Goal: Find specific page/section: Find specific page/section

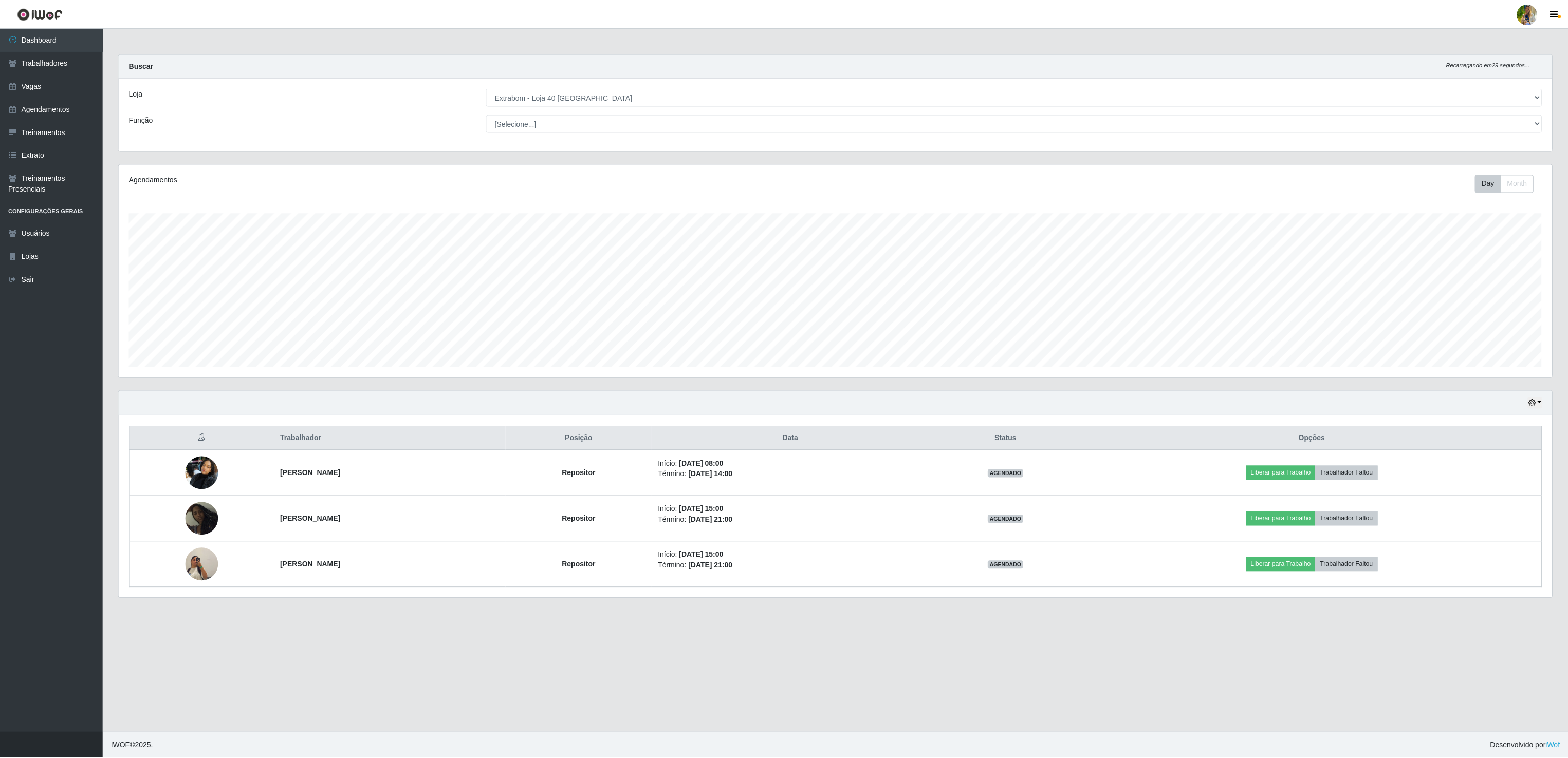
scroll to position [214, 1435]
click at [601, 104] on select "[Selecione...] Atacado Vem - [GEOGRAPHIC_DATA] 30 Laranjeiras Velha Atacado Vem…" at bounding box center [1015, 97] width 1057 height 18
click at [486, 89] on select "[Selecione...] Atacado Vem - [GEOGRAPHIC_DATA] 30 Laranjeiras Velha Atacado Vem…" at bounding box center [1015, 97] width 1057 height 18
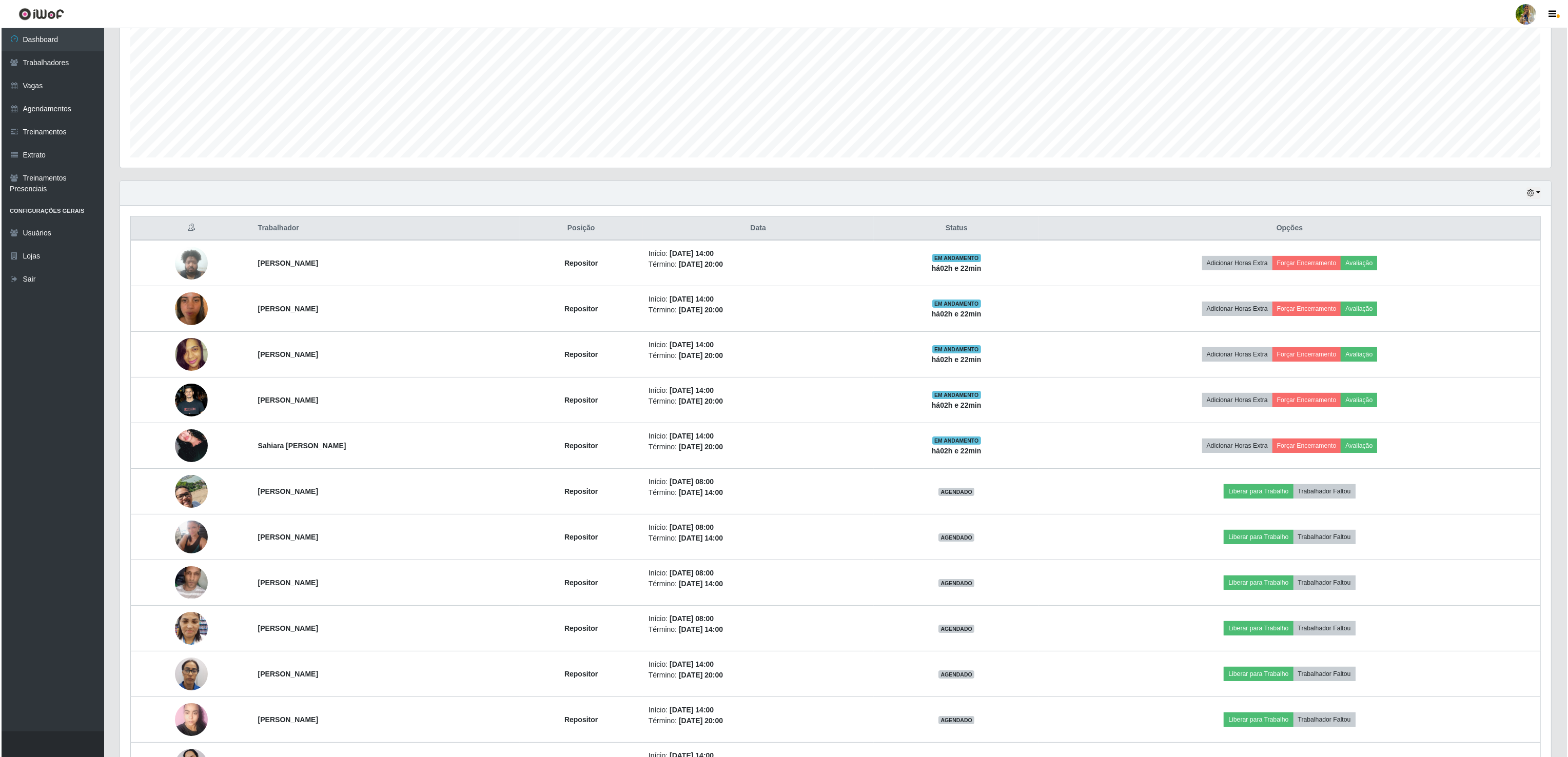
scroll to position [0, 0]
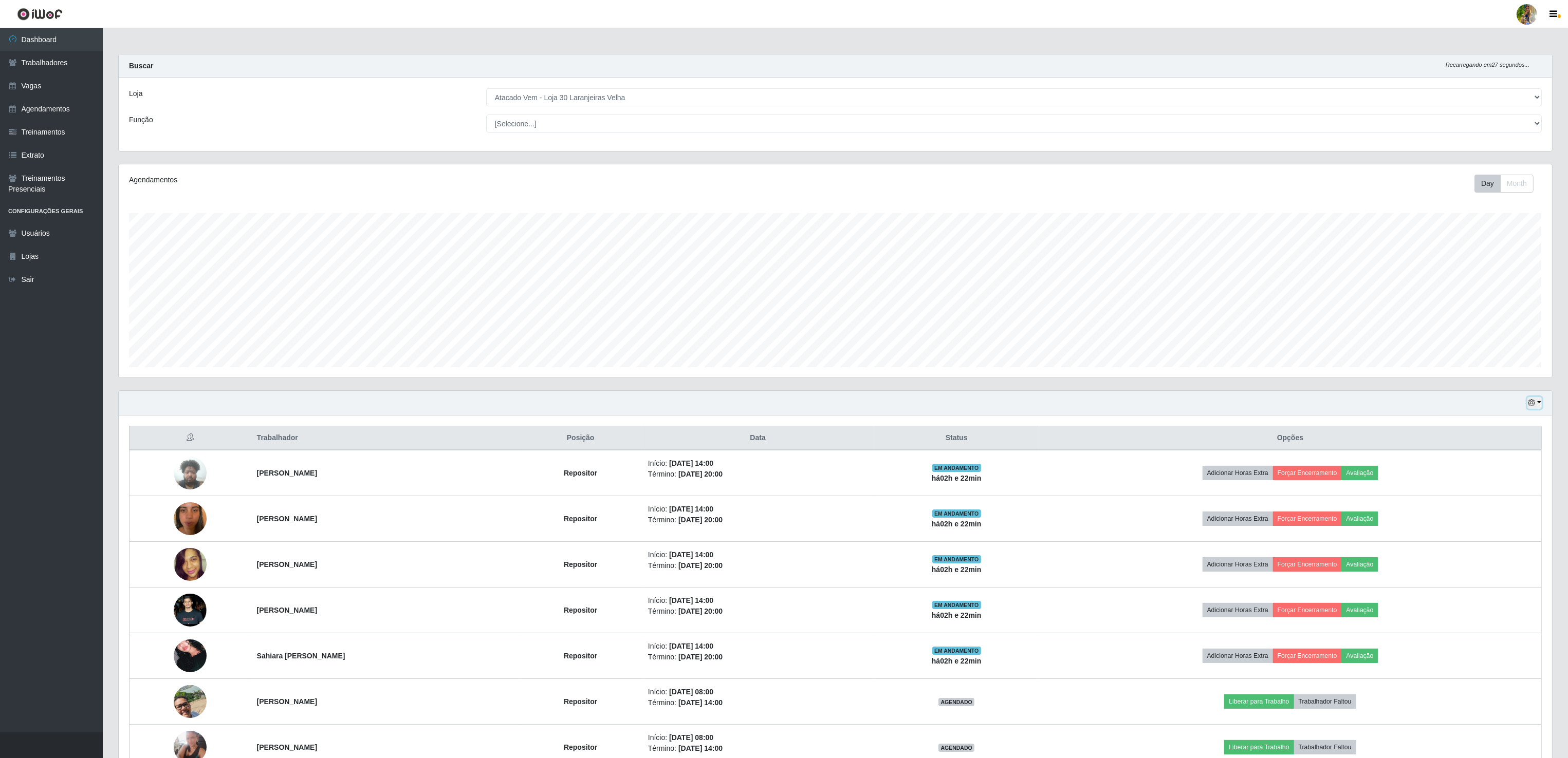
click at [1527, 401] on button "button" at bounding box center [1534, 403] width 15 height 12
click at [1520, 420] on button "Hoje" at bounding box center [1500, 421] width 81 height 22
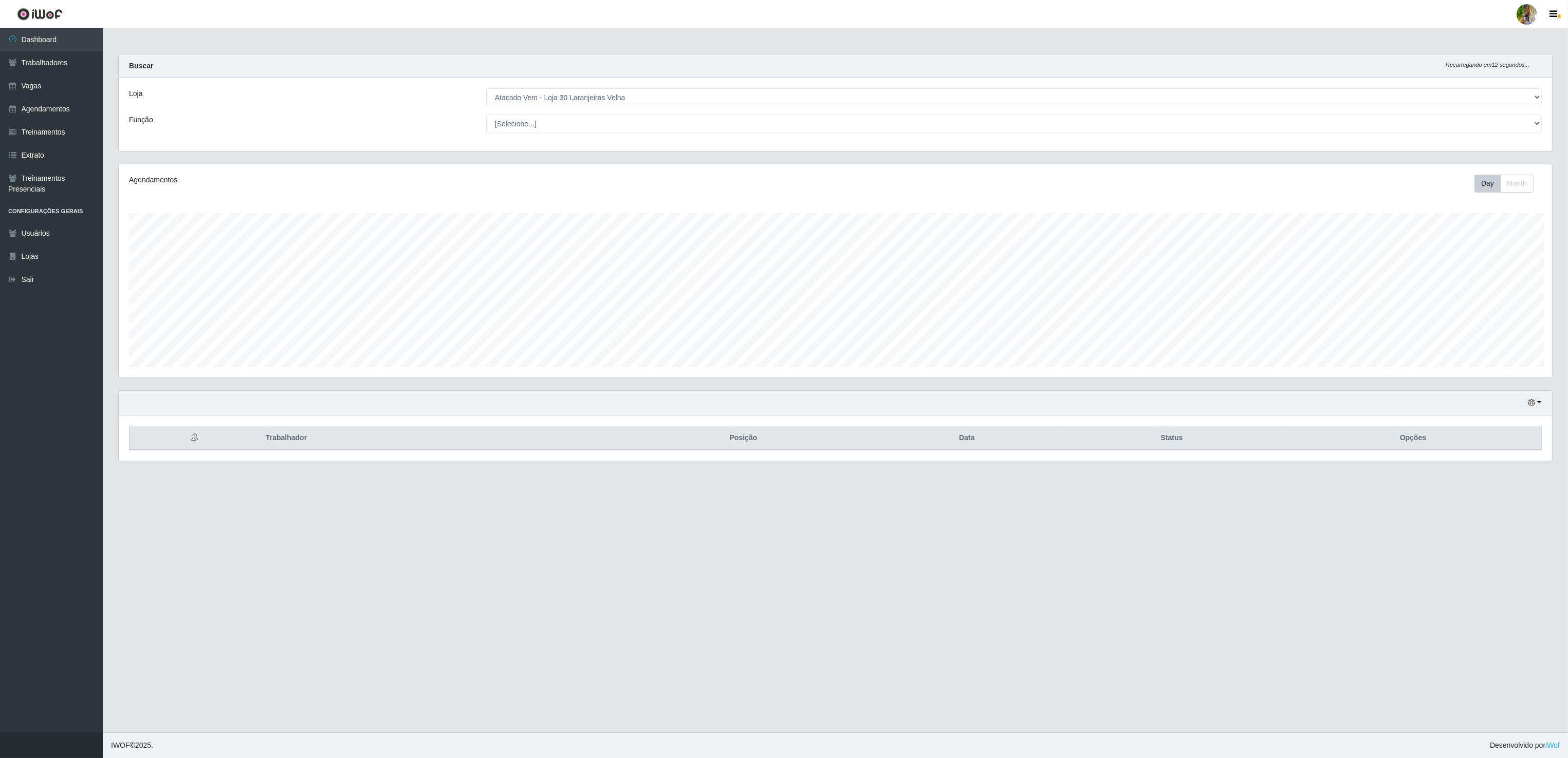
scroll to position [214, 1435]
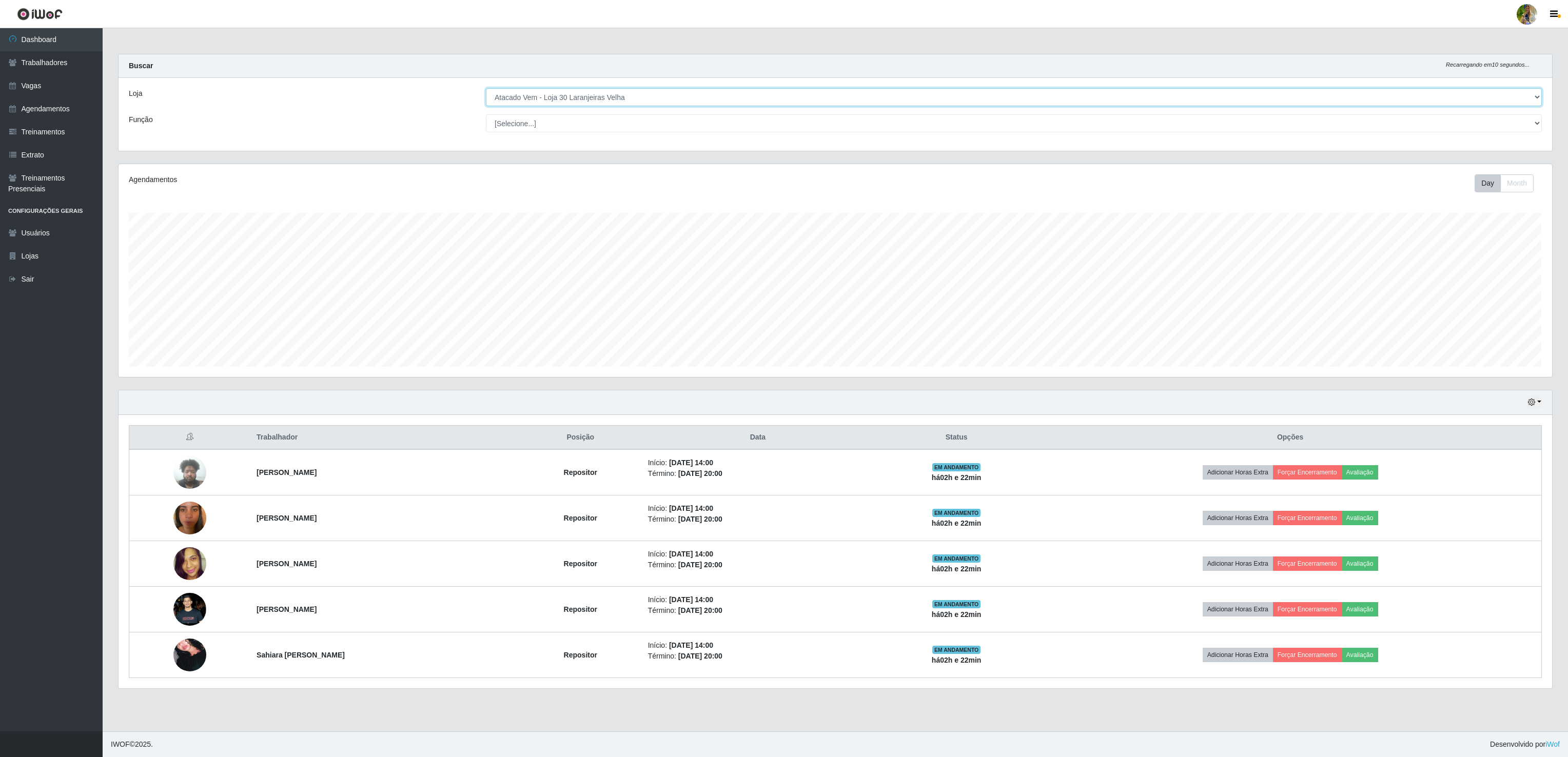
click at [590, 101] on select "[Selecione...] Atacado Vem - [GEOGRAPHIC_DATA] 30 Laranjeiras Velha Atacado Vem…" at bounding box center [1013, 97] width 1056 height 18
click at [486, 89] on select "[Selecione...] Atacado Vem - [GEOGRAPHIC_DATA] 30 Laranjeiras Velha Atacado Vem…" at bounding box center [1013, 97] width 1056 height 18
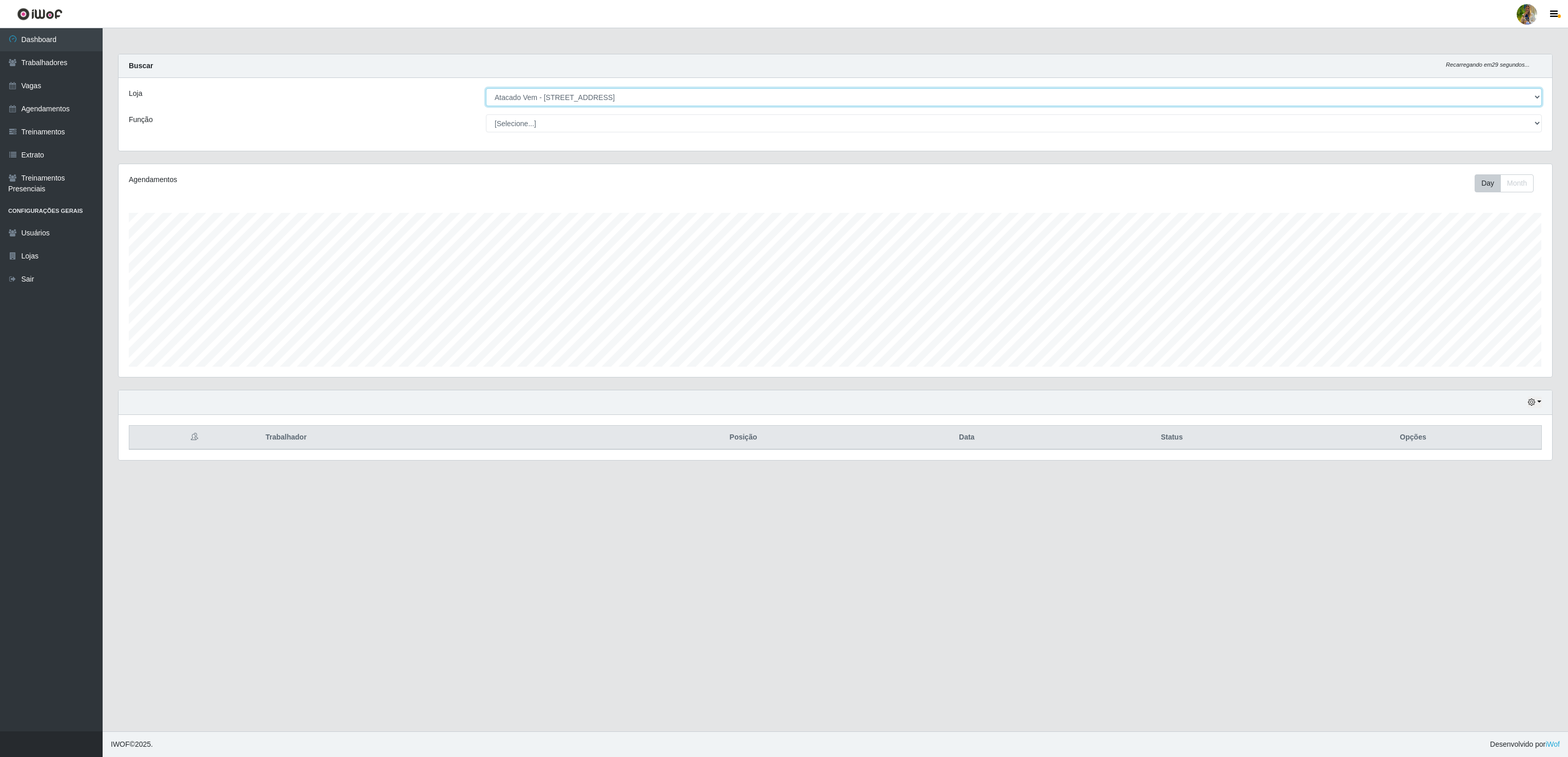
click at [609, 102] on select "[Selecione...] Atacado Vem - [GEOGRAPHIC_DATA] 30 Laranjeiras Velha Atacado Vem…" at bounding box center [1013, 97] width 1056 height 18
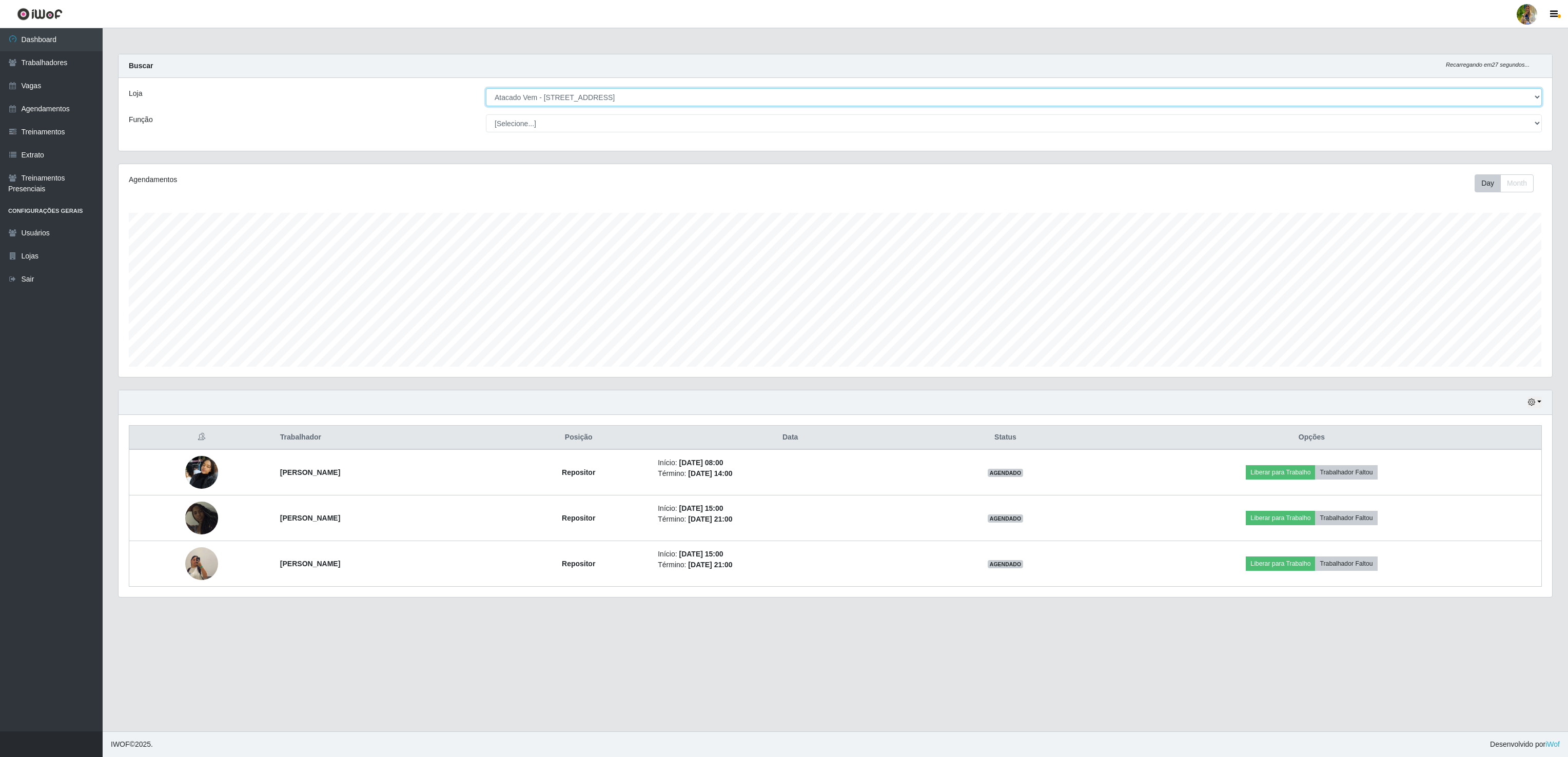
click at [486, 89] on select "[Selecione...] Atacado Vem - [GEOGRAPHIC_DATA] 30 Laranjeiras Velha Atacado Vem…" at bounding box center [1013, 97] width 1056 height 18
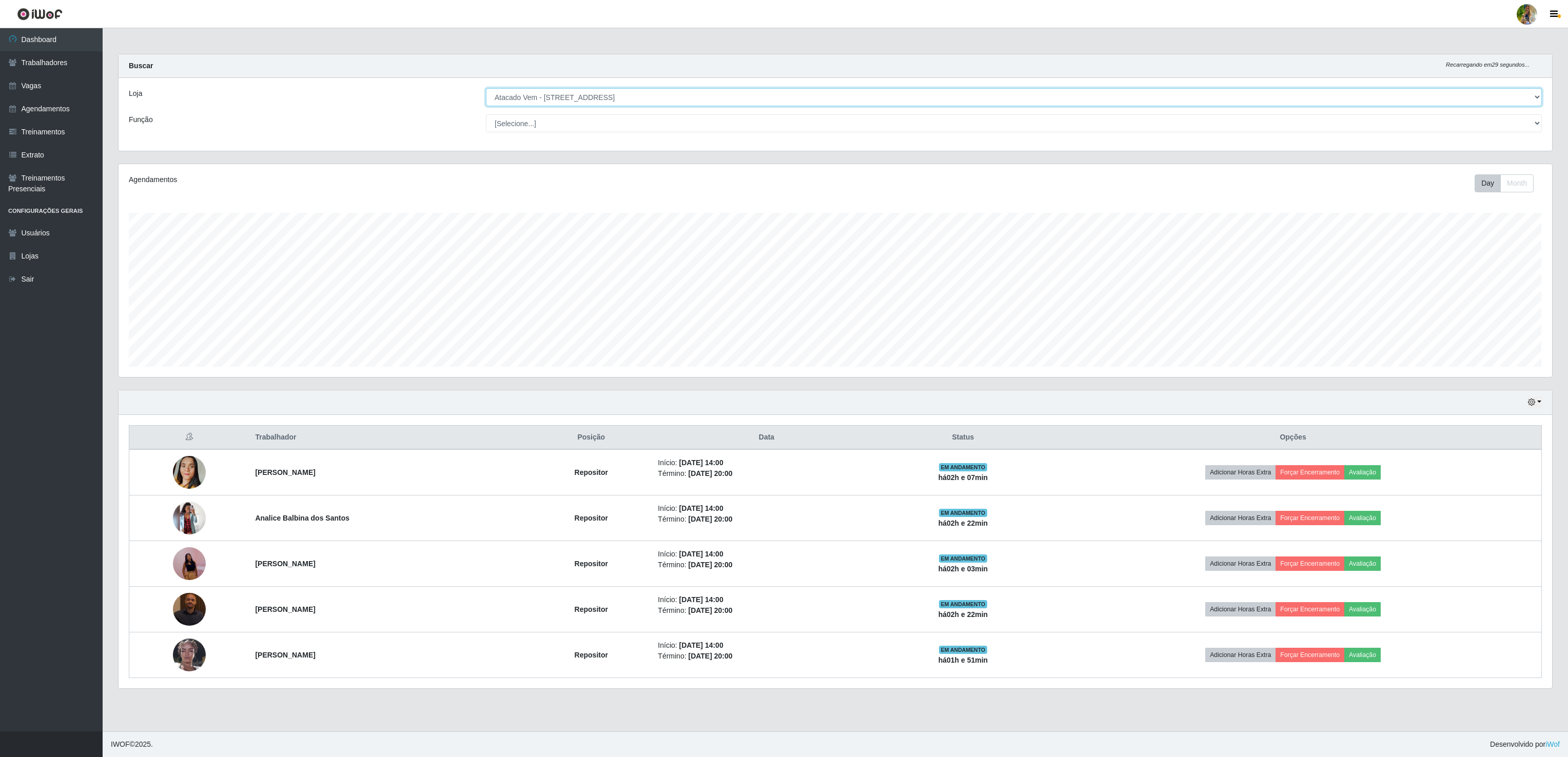
click at [609, 105] on select "[Selecione...] Atacado Vem - [GEOGRAPHIC_DATA] 30 Laranjeiras Velha Atacado Vem…" at bounding box center [1013, 97] width 1056 height 18
click at [486, 89] on select "[Selecione...] Atacado Vem - [GEOGRAPHIC_DATA] 30 Laranjeiras Velha Atacado Vem…" at bounding box center [1013, 97] width 1056 height 18
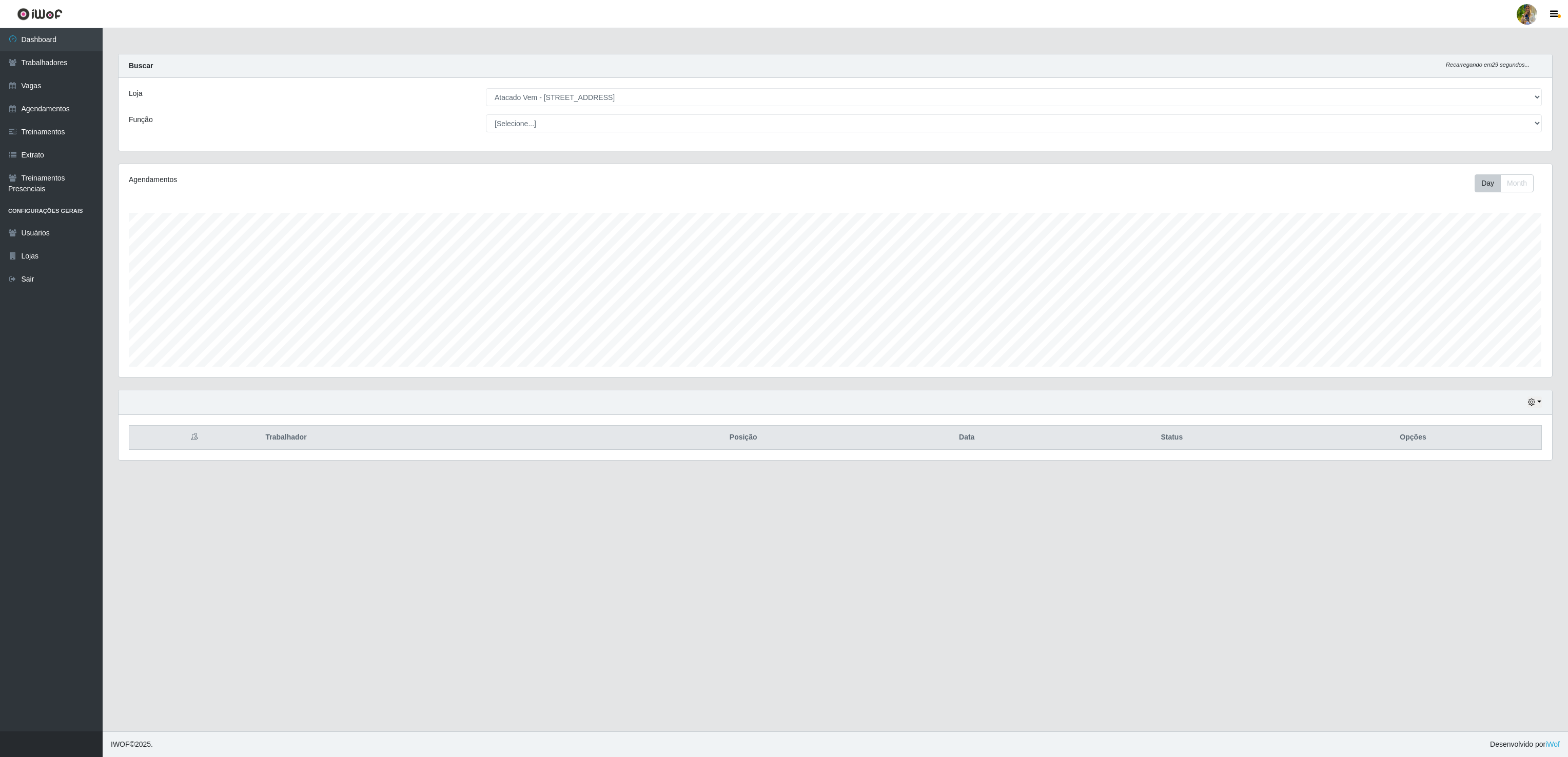
click at [619, 107] on div "Loja [Selecione...] Atacado Vem - [GEOGRAPHIC_DATA] 30 Laranjeiras Velha Atacad…" at bounding box center [835, 114] width 1433 height 73
click at [608, 99] on select "[Selecione...] Atacado Vem - [GEOGRAPHIC_DATA] 30 Laranjeiras Velha Atacado Vem…" at bounding box center [1013, 97] width 1056 height 18
click at [486, 89] on select "[Selecione...] Atacado Vem - [GEOGRAPHIC_DATA] 30 Laranjeiras Velha Atacado Vem…" at bounding box center [1013, 97] width 1056 height 18
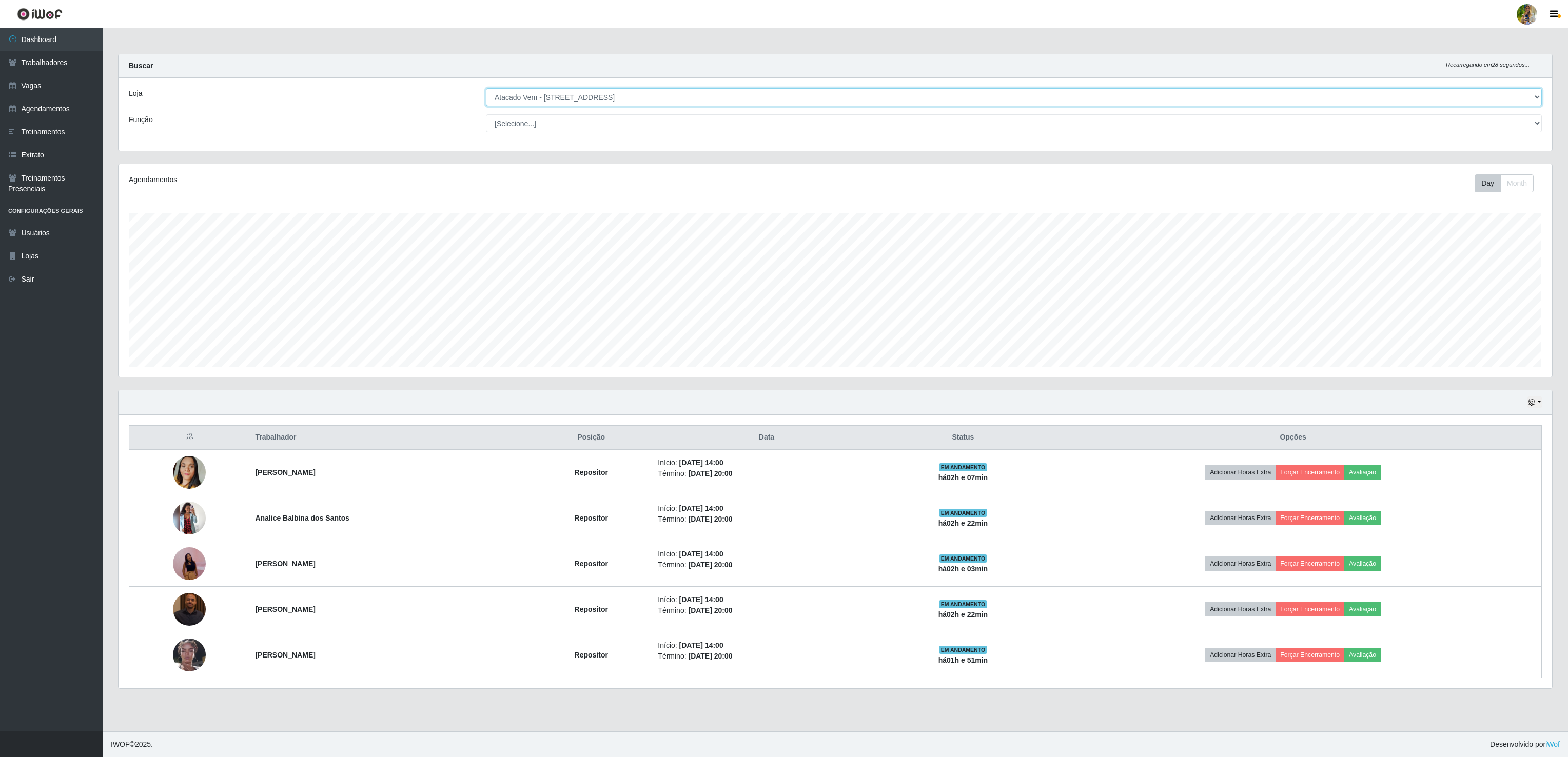
click at [572, 97] on select "[Selecione...] Atacado Vem - [GEOGRAPHIC_DATA] 30 Laranjeiras Velha Atacado Vem…" at bounding box center [1013, 97] width 1056 height 18
click at [486, 89] on select "[Selecione...] Atacado Vem - [GEOGRAPHIC_DATA] 30 Laranjeiras Velha Atacado Vem…" at bounding box center [1013, 97] width 1056 height 18
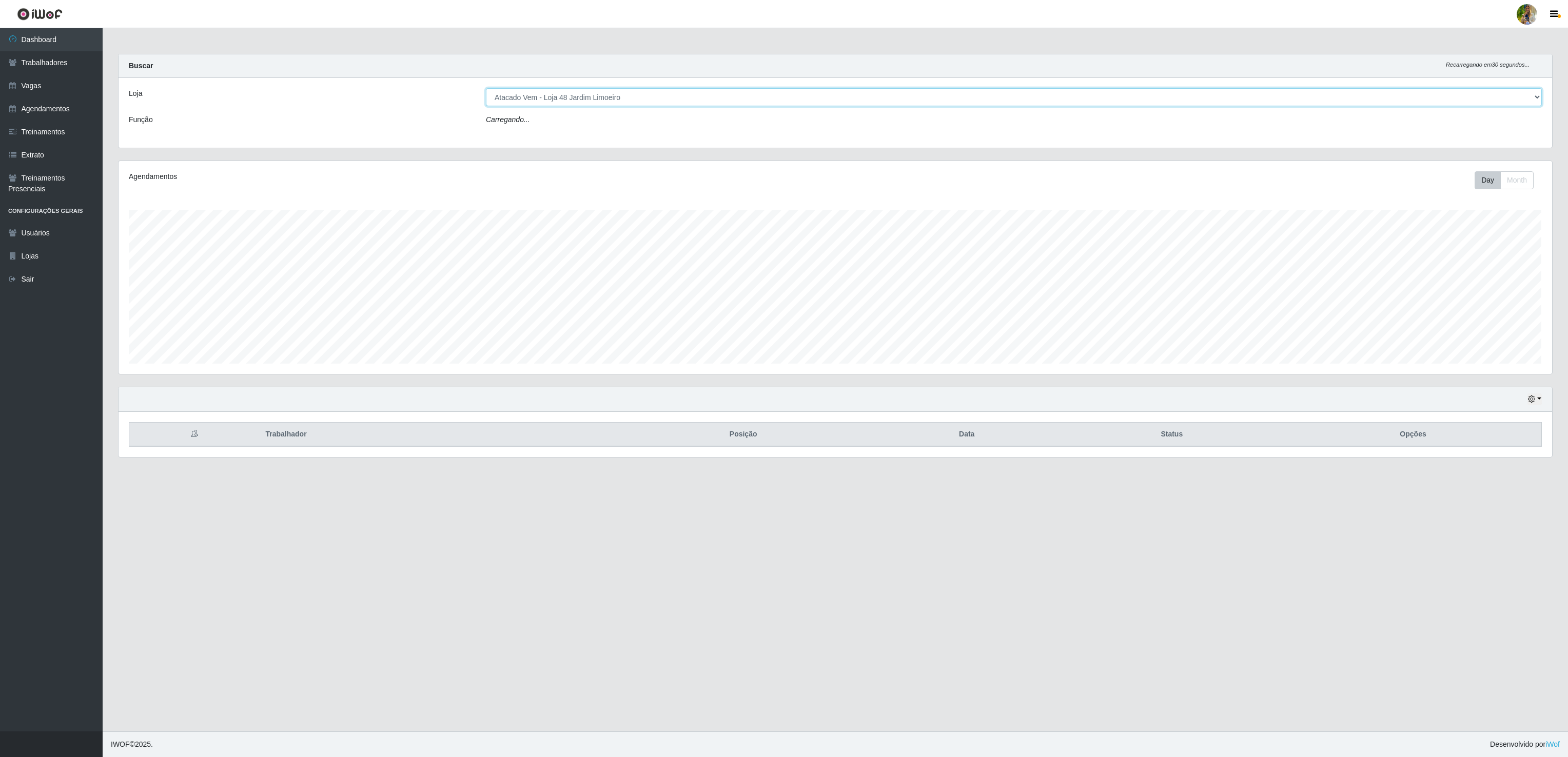
scroll to position [512951, 511590]
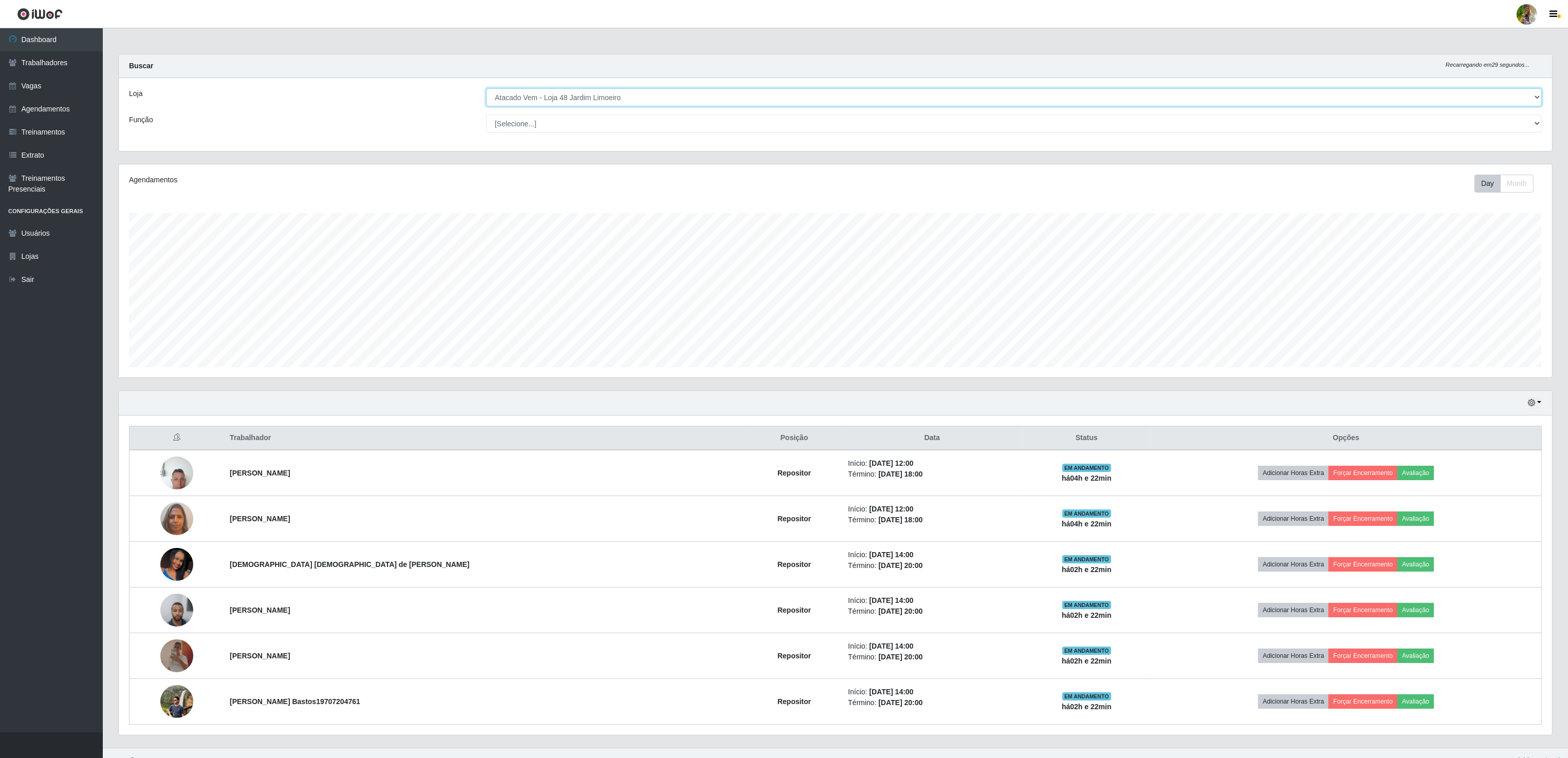
click at [569, 100] on select "[Selecione...] Atacado Vem - [GEOGRAPHIC_DATA] 30 Laranjeiras Velha Atacado Vem…" at bounding box center [1014, 97] width 1056 height 18
click at [486, 89] on select "[Selecione...] Atacado Vem - [GEOGRAPHIC_DATA] 30 Laranjeiras Velha Atacado Vem…" at bounding box center [1014, 97] width 1056 height 18
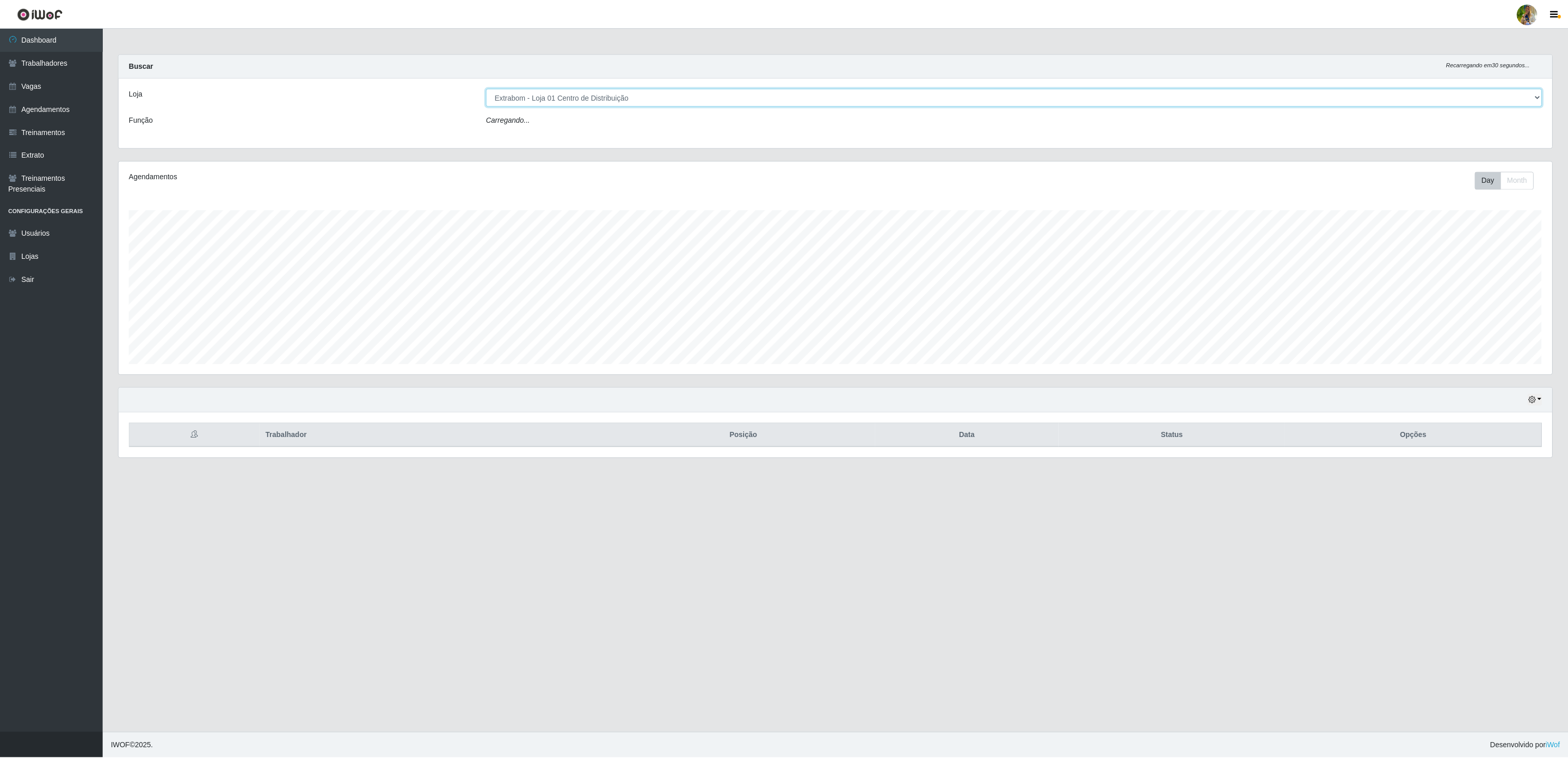
scroll to position [214, 1435]
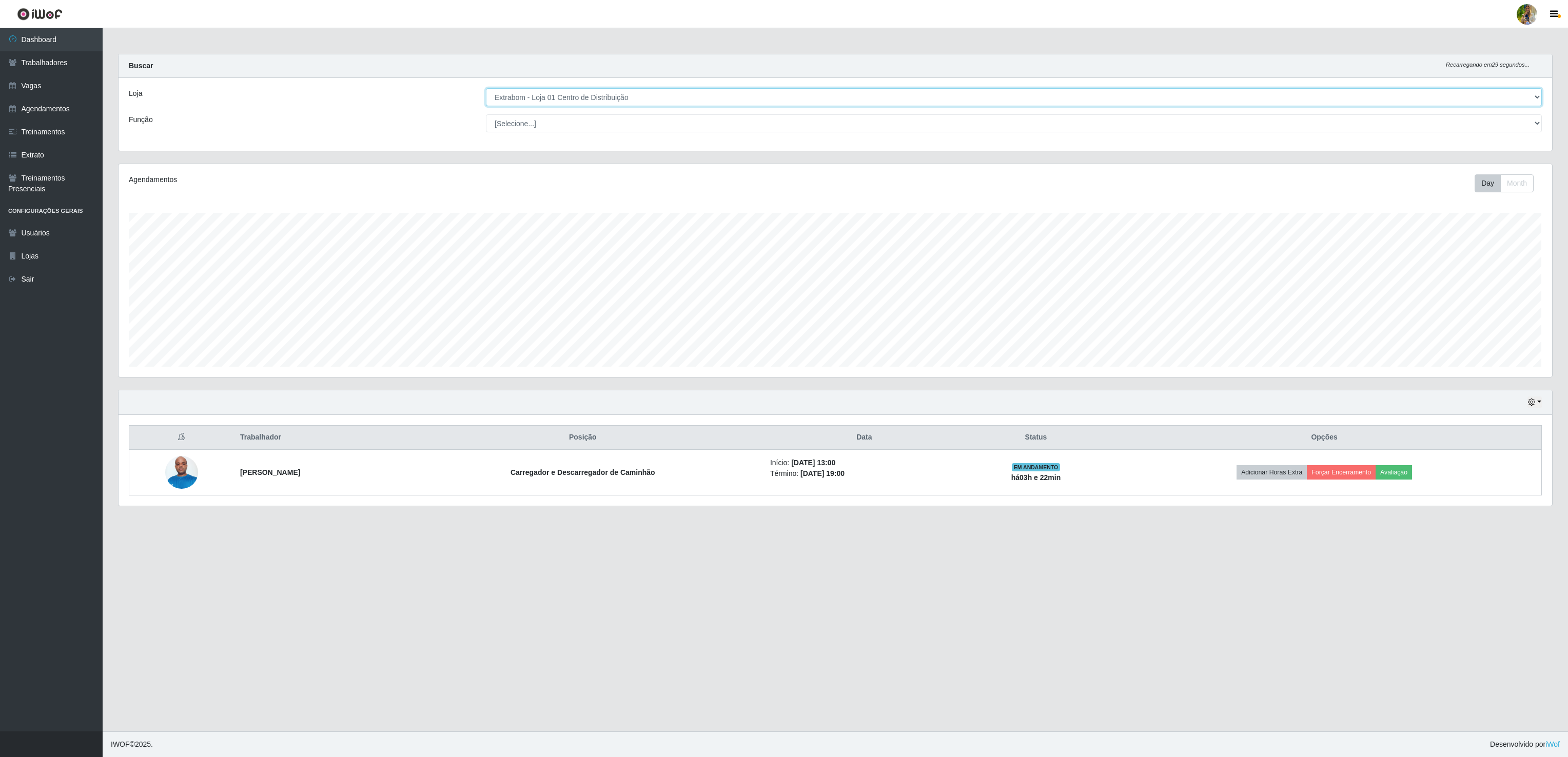
click at [572, 92] on select "[Selecione...] Atacado Vem - [GEOGRAPHIC_DATA] 30 Laranjeiras Velha Atacado Vem…" at bounding box center [1013, 97] width 1056 height 18
click at [486, 89] on select "[Selecione...] Atacado Vem - [GEOGRAPHIC_DATA] 30 Laranjeiras Velha Atacado Vem…" at bounding box center [1013, 97] width 1056 height 18
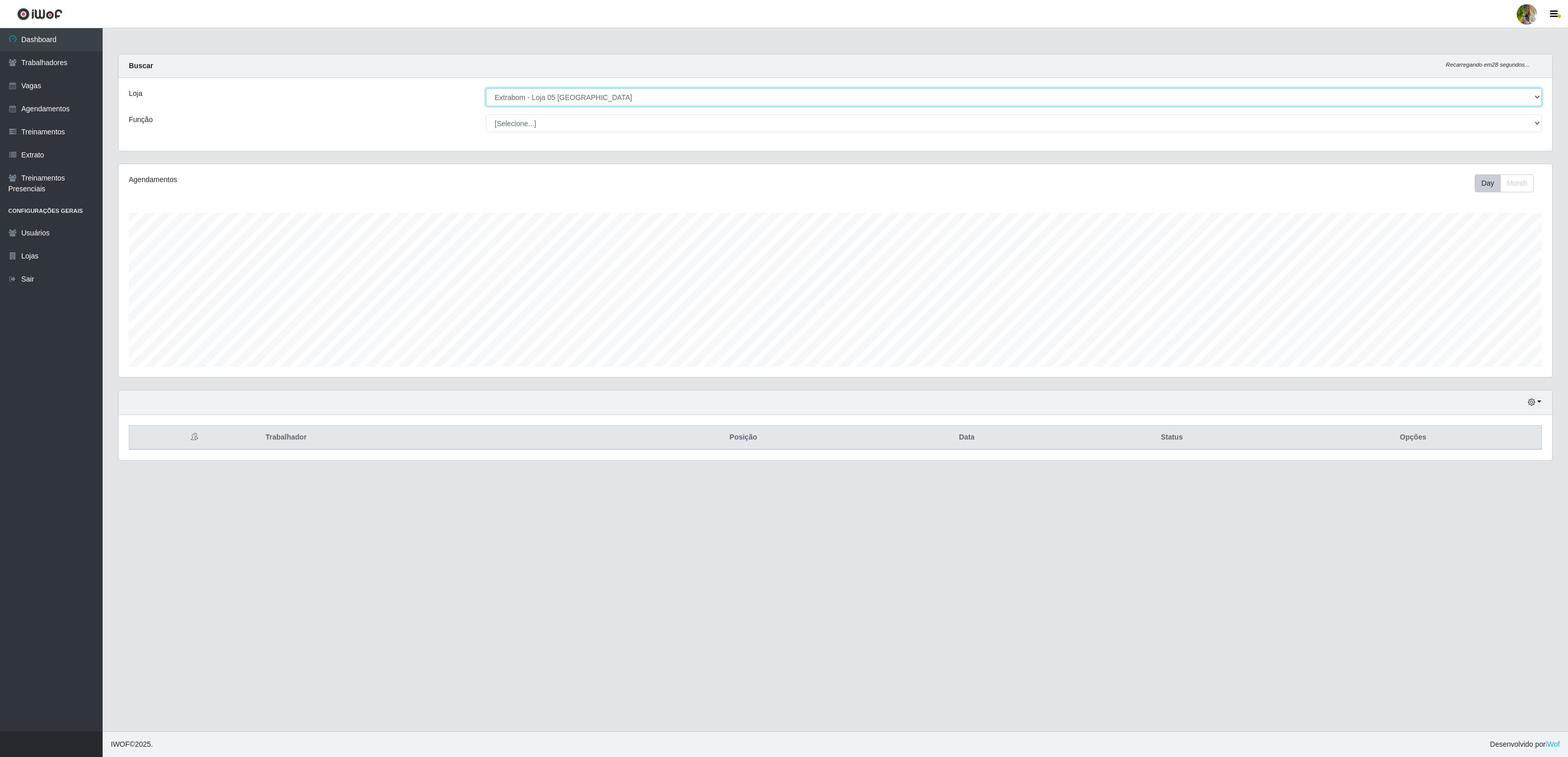
click at [581, 99] on select "[Selecione...] Atacado Vem - [GEOGRAPHIC_DATA] 30 Laranjeiras Velha Atacado Vem…" at bounding box center [1013, 97] width 1056 height 18
click at [486, 89] on select "[Selecione...] Atacado Vem - [GEOGRAPHIC_DATA] 30 Laranjeiras Velha Atacado Vem…" at bounding box center [1013, 97] width 1056 height 18
click at [644, 105] on select "[Selecione...] Atacado Vem - [GEOGRAPHIC_DATA] 30 Laranjeiras Velha Atacado Vem…" at bounding box center [1013, 97] width 1056 height 18
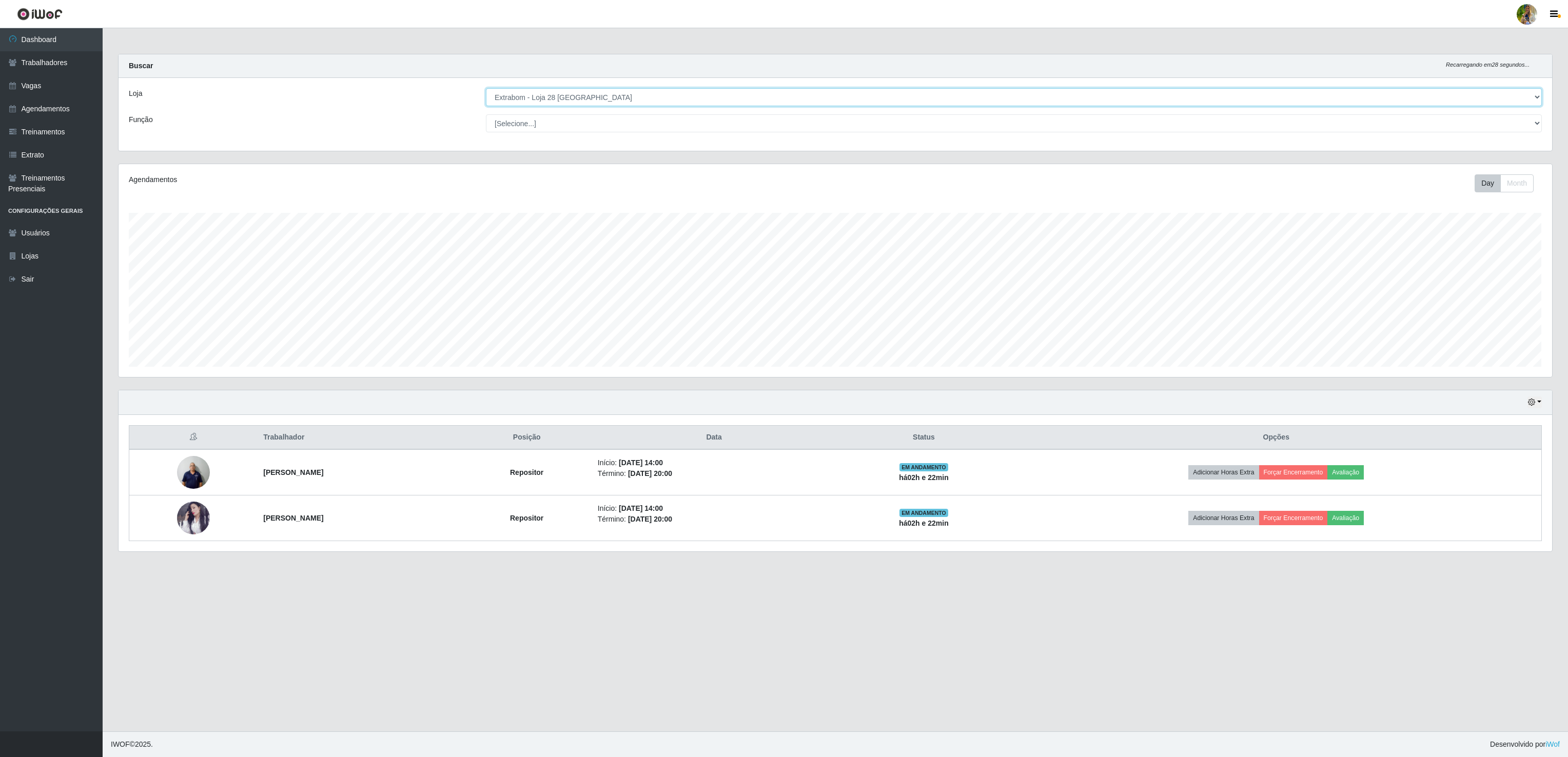
click at [486, 89] on select "[Selecione...] Atacado Vem - [GEOGRAPHIC_DATA] 30 Laranjeiras Velha Atacado Vem…" at bounding box center [1013, 97] width 1056 height 18
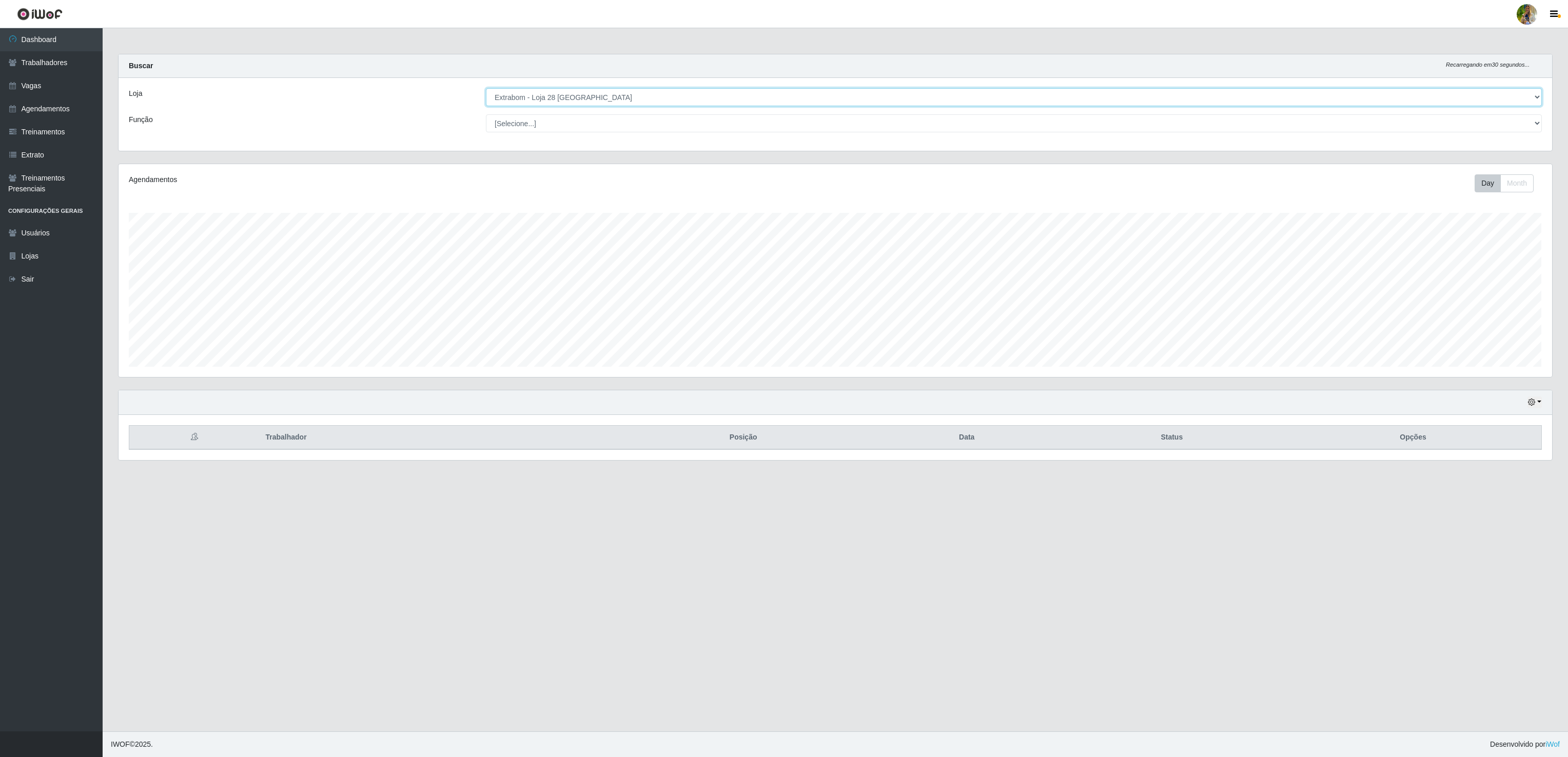
click at [613, 97] on select "[Selecione...] Atacado Vem - [GEOGRAPHIC_DATA] 30 Laranjeiras Velha Atacado Vem…" at bounding box center [1013, 97] width 1056 height 18
click at [486, 89] on select "[Selecione...] Atacado Vem - [GEOGRAPHIC_DATA] 30 Laranjeiras Velha Atacado Vem…" at bounding box center [1013, 97] width 1056 height 18
click at [583, 97] on select "[Selecione...] Atacado Vem - [GEOGRAPHIC_DATA] 30 Laranjeiras Velha Atacado Vem…" at bounding box center [1013, 97] width 1056 height 18
click at [486, 89] on select "[Selecione...] Atacado Vem - [GEOGRAPHIC_DATA] 30 Laranjeiras Velha Atacado Vem…" at bounding box center [1013, 97] width 1056 height 18
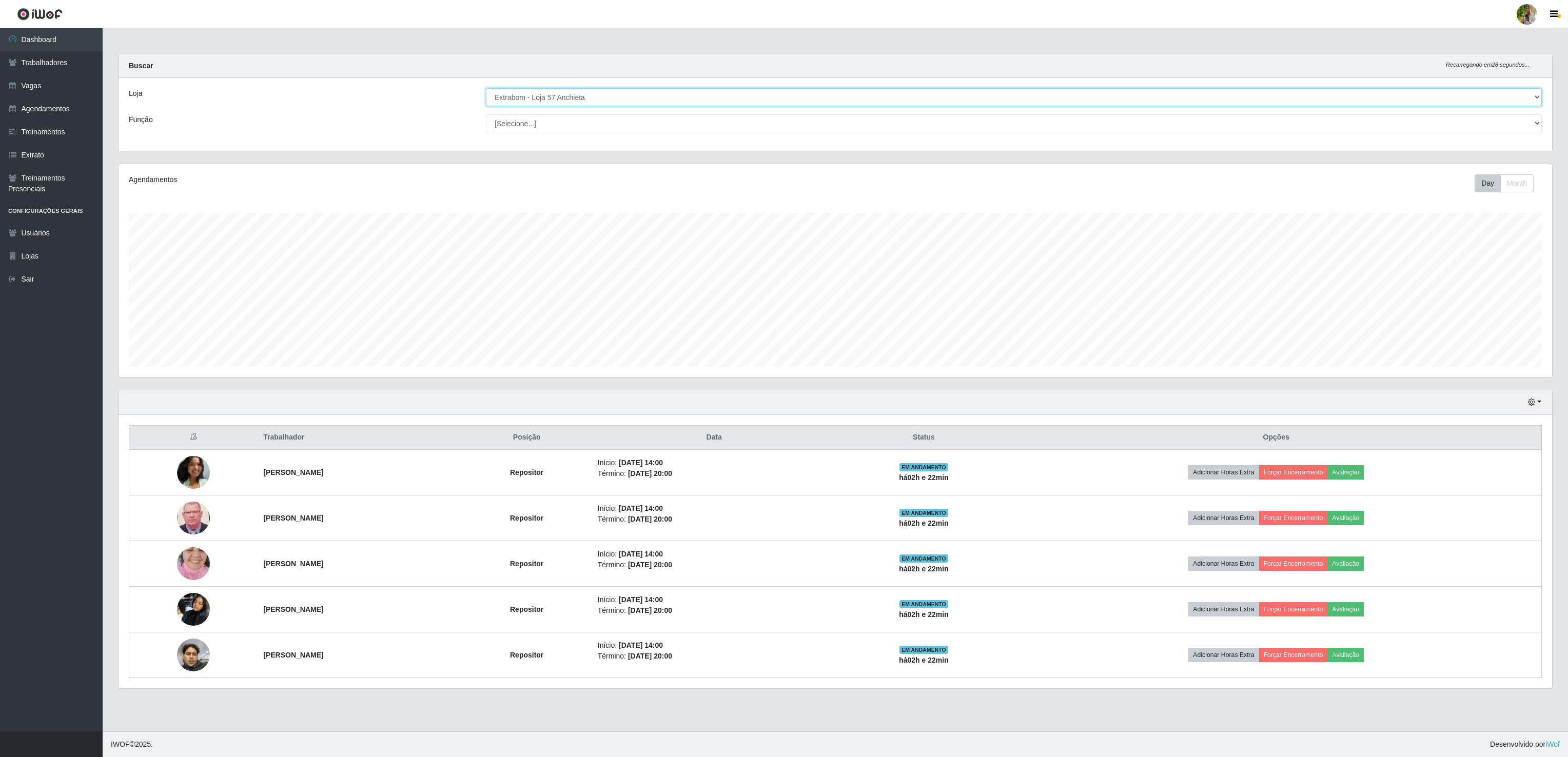
click at [607, 89] on select "[Selecione...] Atacado Vem - [GEOGRAPHIC_DATA] 30 Laranjeiras Velha Atacado Vem…" at bounding box center [1013, 97] width 1056 height 18
click at [232, 392] on div "Hoje 1 dia 3 dias 1 Semana Não encerrados Trabalhador Posição Data Status Opçõe…" at bounding box center [835, 539] width 1434 height 299
click at [48, 46] on link "Dashboard" at bounding box center [51, 40] width 103 height 23
click at [553, 94] on select "[Selecione...] Atacado Vem - [GEOGRAPHIC_DATA] 30 Laranjeiras Velha Atacado Vem…" at bounding box center [1013, 97] width 1056 height 18
click at [486, 89] on select "[Selecione...] Atacado Vem - [GEOGRAPHIC_DATA] 30 Laranjeiras Velha Atacado Vem…" at bounding box center [1013, 97] width 1056 height 18
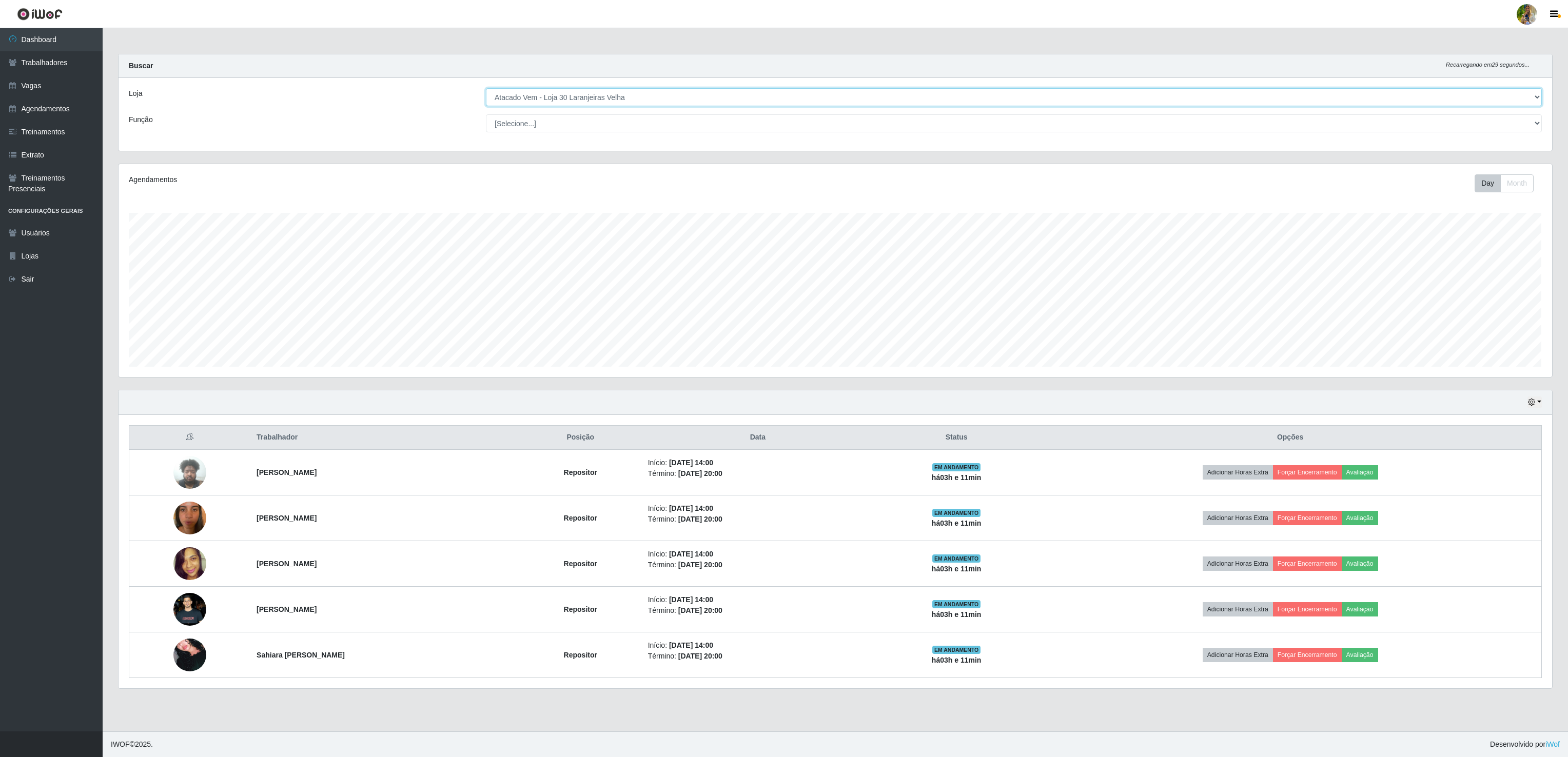
click at [564, 98] on select "[Selecione...] Atacado Vem - [GEOGRAPHIC_DATA] 30 Laranjeiras Velha Atacado Vem…" at bounding box center [1013, 97] width 1056 height 18
click at [486, 89] on select "[Selecione...] Atacado Vem - [GEOGRAPHIC_DATA] 30 Laranjeiras Velha Atacado Vem…" at bounding box center [1013, 97] width 1056 height 18
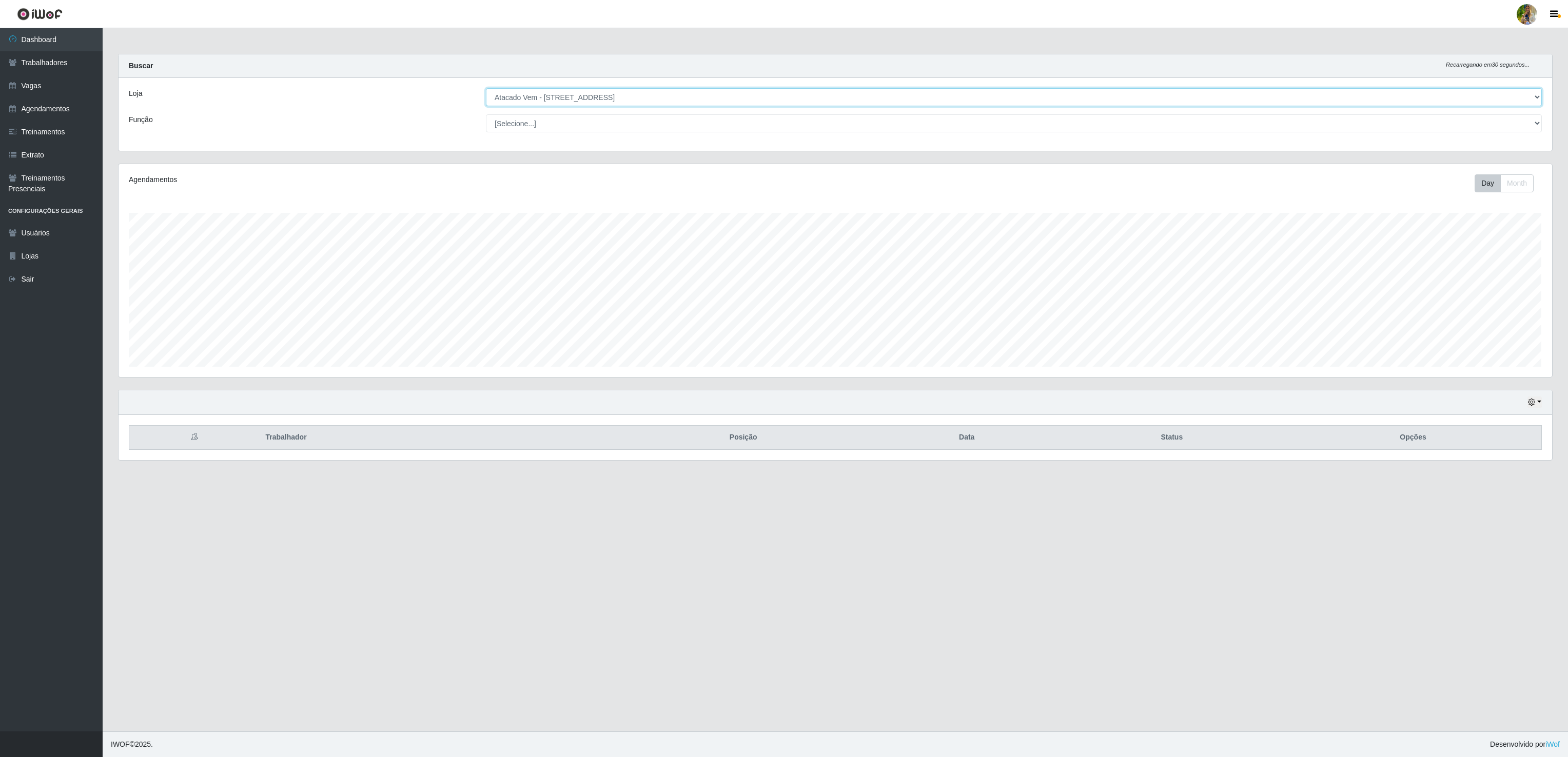
click at [576, 103] on select "[Selecione...] Atacado Vem - [GEOGRAPHIC_DATA] 30 Laranjeiras Velha Atacado Vem…" at bounding box center [1013, 97] width 1056 height 18
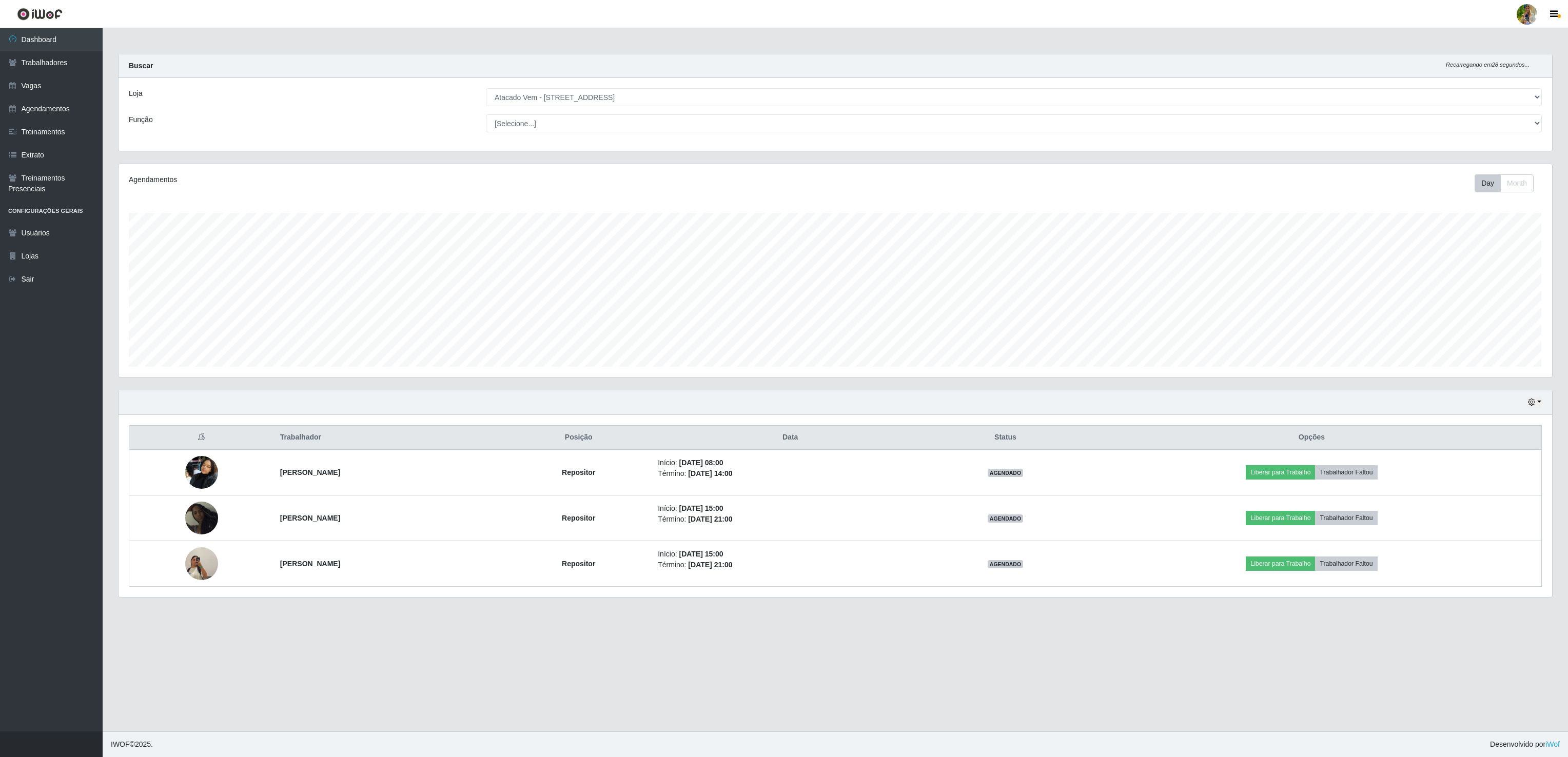
click at [584, 741] on footer "IWOF © 2025 . Desenvolvido por iWof" at bounding box center [835, 745] width 1465 height 26
click at [562, 97] on select "[Selecione...] Atacado Vem - [GEOGRAPHIC_DATA] 30 Laranjeiras Velha Atacado Vem…" at bounding box center [1013, 97] width 1056 height 18
click at [486, 89] on select "[Selecione...] Atacado Vem - [GEOGRAPHIC_DATA] 30 Laranjeiras Velha Atacado Vem…" at bounding box center [1013, 97] width 1056 height 18
click at [595, 92] on select "[Selecione...] Atacado Vem - [GEOGRAPHIC_DATA] 30 Laranjeiras Velha Atacado Vem…" at bounding box center [1013, 97] width 1056 height 18
click at [486, 89] on select "[Selecione...] Atacado Vem - [GEOGRAPHIC_DATA] 30 Laranjeiras Velha Atacado Vem…" at bounding box center [1013, 97] width 1056 height 18
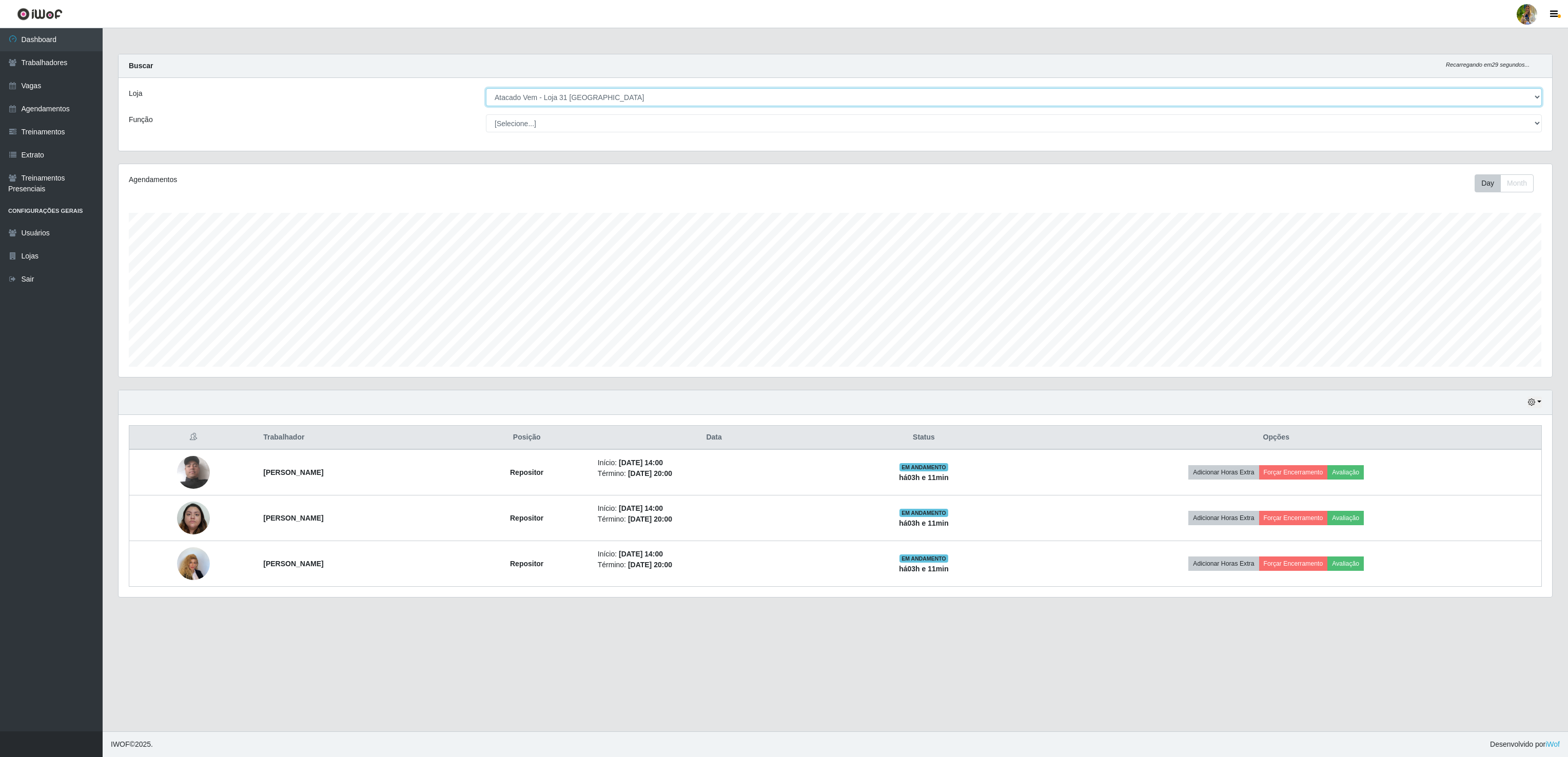
click at [604, 95] on select "[Selecione...] Atacado Vem - [GEOGRAPHIC_DATA] 30 Laranjeiras Velha Atacado Vem…" at bounding box center [1013, 97] width 1056 height 18
click at [486, 89] on select "[Selecione...] Atacado Vem - [GEOGRAPHIC_DATA] 30 Laranjeiras Velha Atacado Vem…" at bounding box center [1013, 97] width 1056 height 18
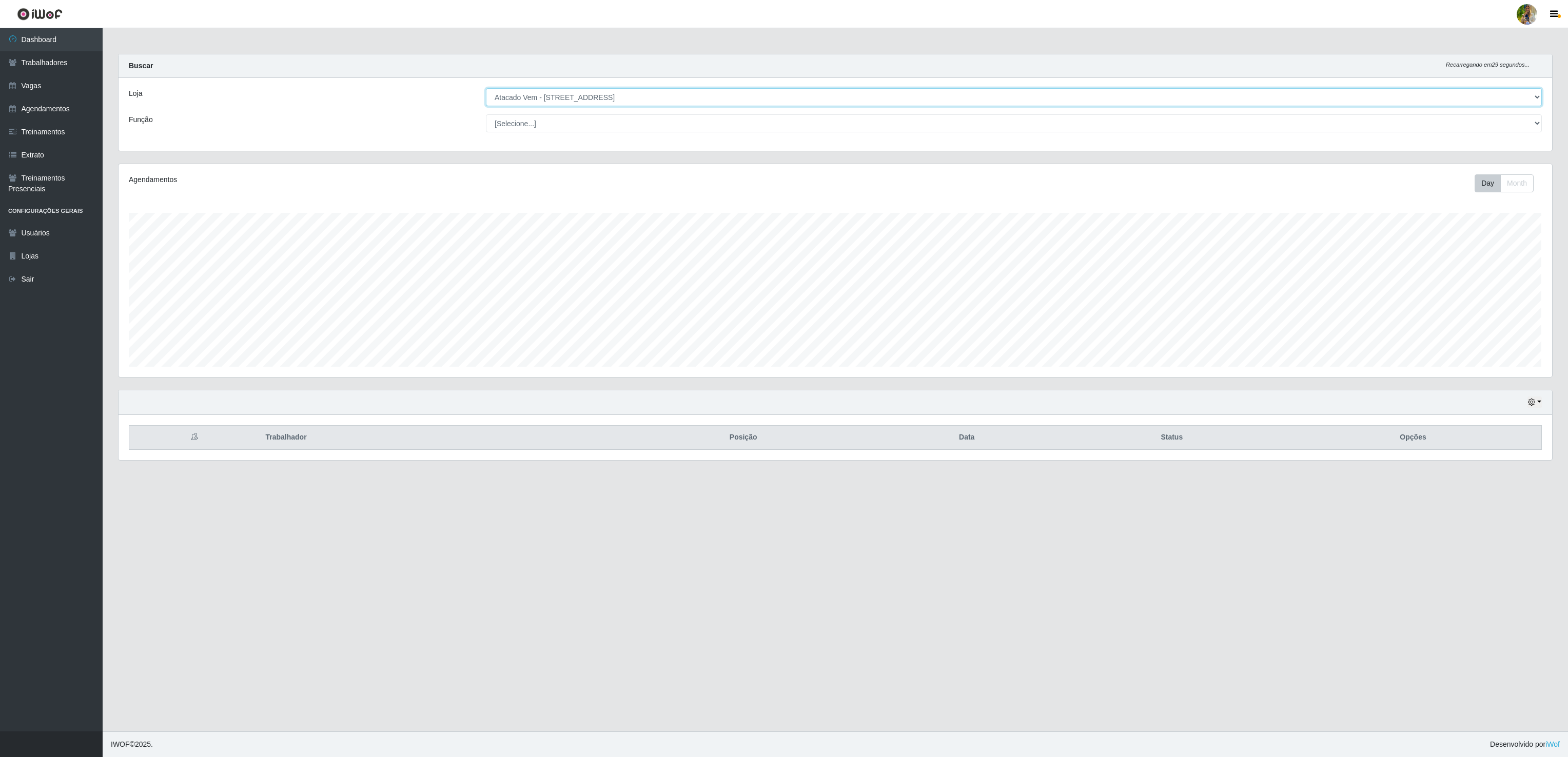
click at [575, 103] on select "[Selecione...] Atacado Vem - [GEOGRAPHIC_DATA] 30 Laranjeiras Velha Atacado Vem…" at bounding box center [1013, 97] width 1056 height 18
click at [486, 89] on select "[Selecione...] Atacado Vem - [GEOGRAPHIC_DATA] 30 Laranjeiras Velha Atacado Vem…" at bounding box center [1013, 97] width 1056 height 18
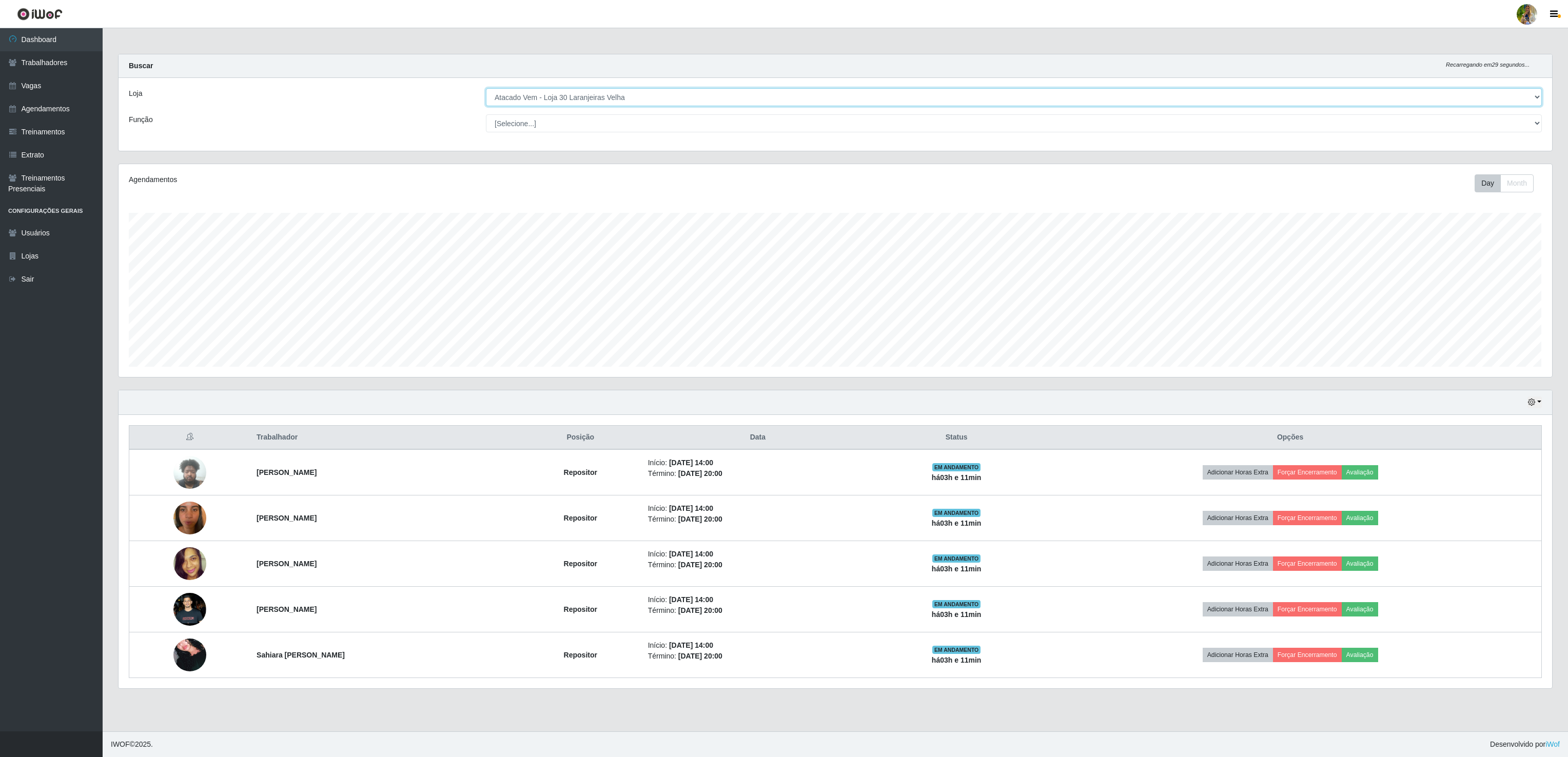
drag, startPoint x: 576, startPoint y: 97, endPoint x: 576, endPoint y: 103, distance: 6.0
click at [576, 97] on select "[Selecione...] Atacado Vem - [GEOGRAPHIC_DATA] 30 Laranjeiras Velha Atacado Vem…" at bounding box center [1013, 97] width 1056 height 18
click at [486, 89] on select "[Selecione...] Atacado Vem - [GEOGRAPHIC_DATA] 30 Laranjeiras Velha Atacado Vem…" at bounding box center [1013, 97] width 1056 height 18
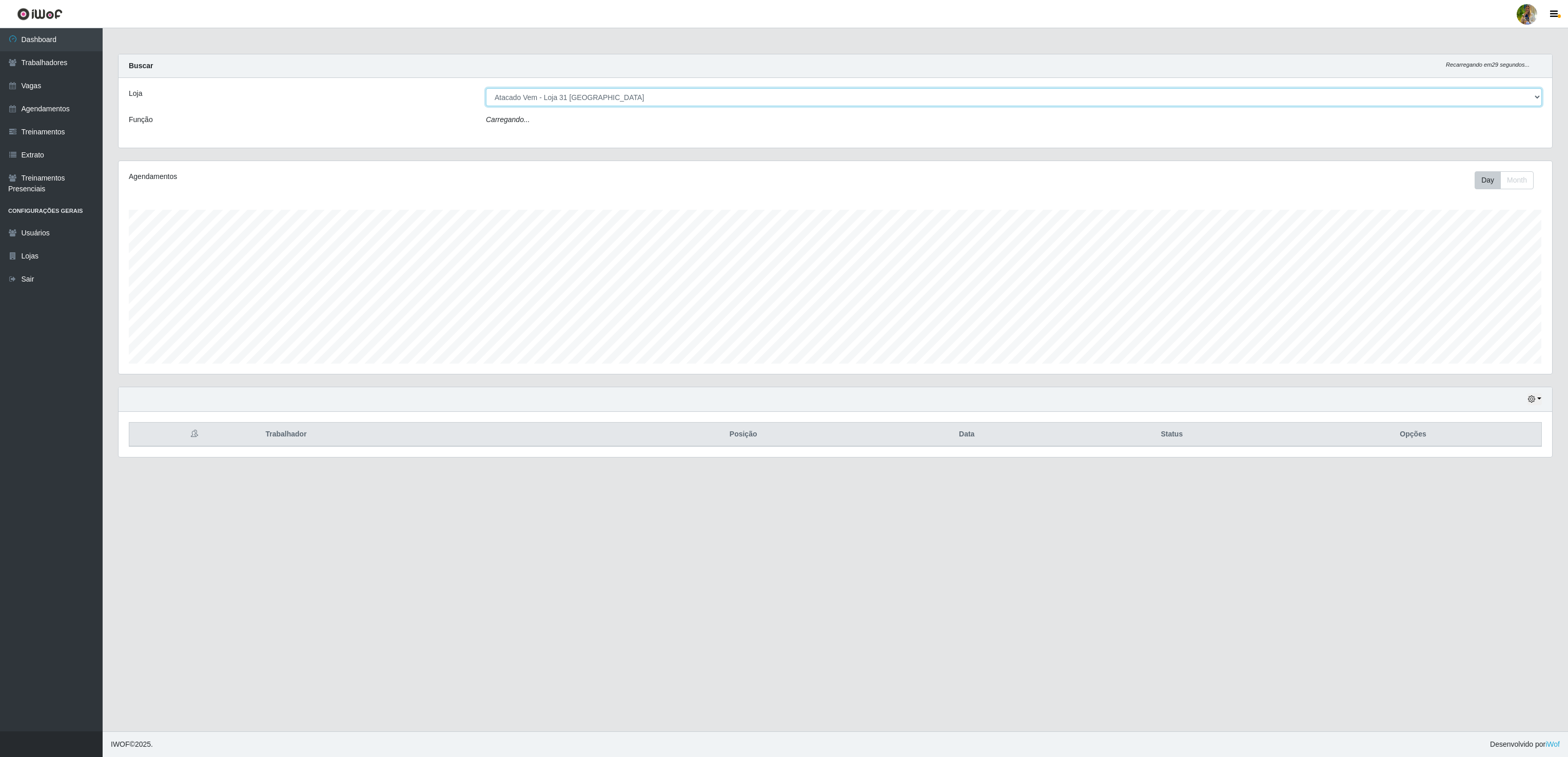
click at [592, 92] on select "[Selecione...] Atacado Vem - [GEOGRAPHIC_DATA] 30 Laranjeiras Velha Atacado Vem…" at bounding box center [1013, 97] width 1056 height 18
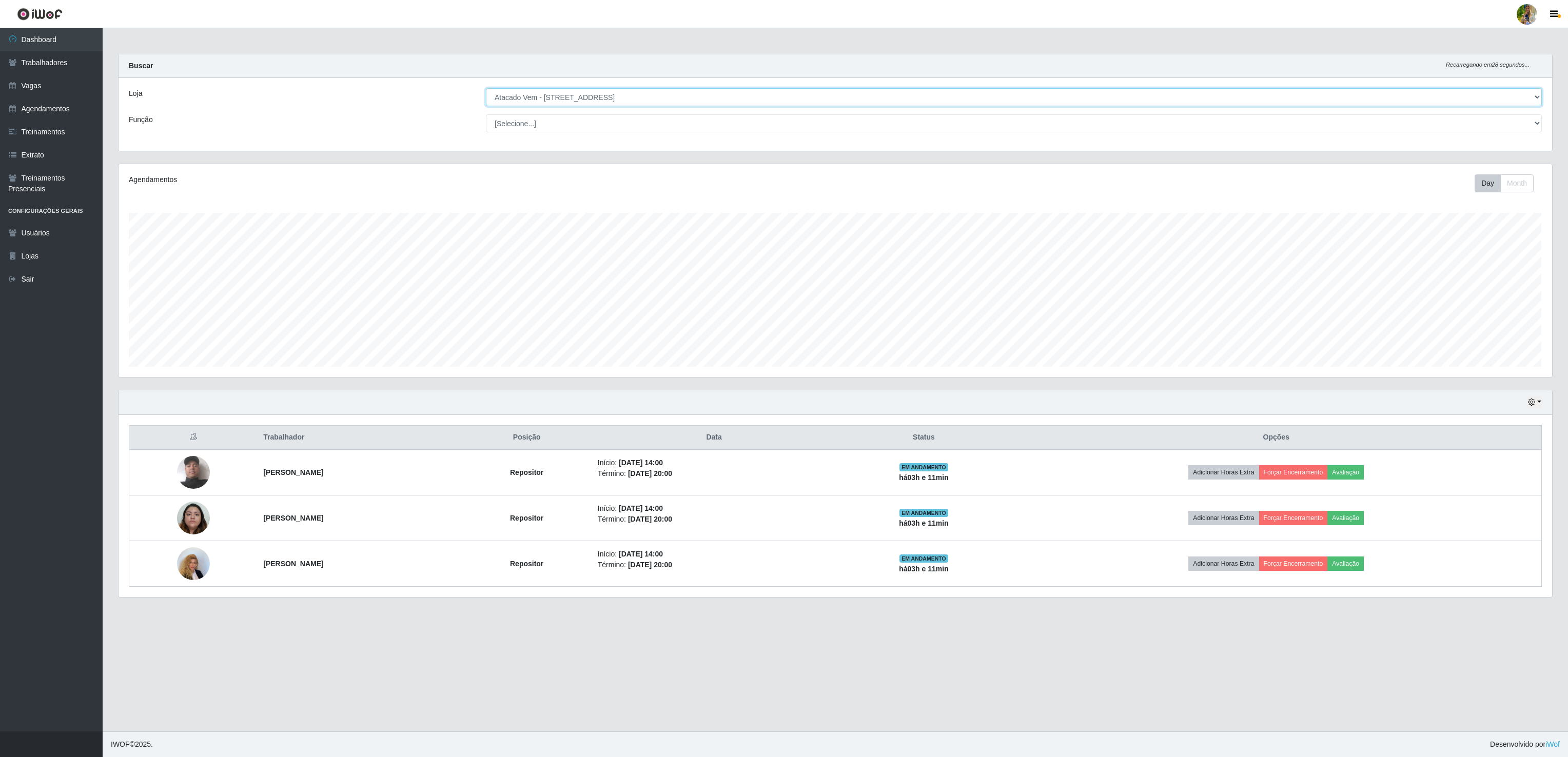
click at [486, 89] on select "[Selecione...] Atacado Vem - [GEOGRAPHIC_DATA] 30 Laranjeiras Velha Atacado Vem…" at bounding box center [1013, 97] width 1056 height 18
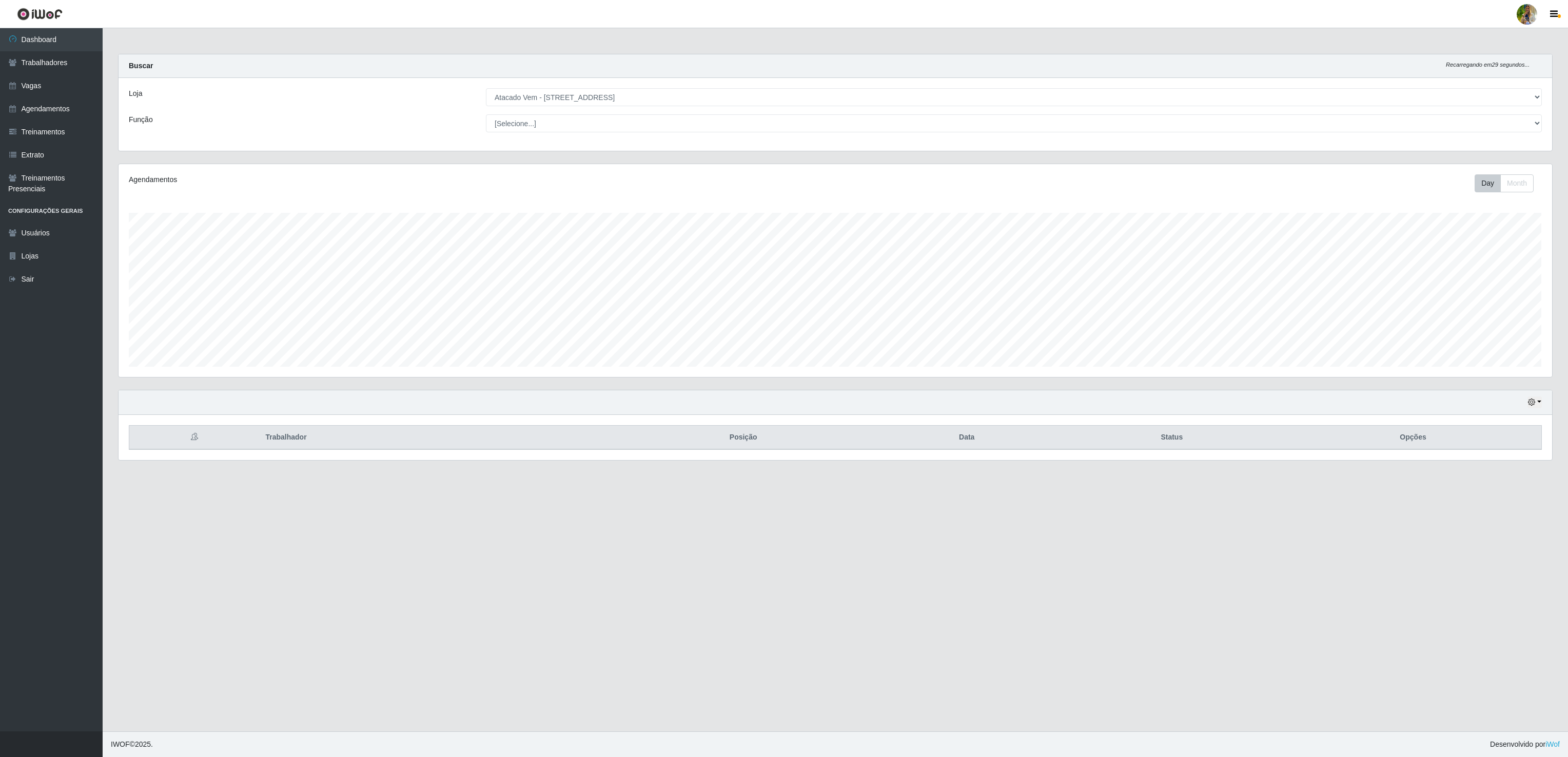
click at [581, 85] on div "Loja [Selecione...] Atacado Vem - [GEOGRAPHIC_DATA] 30 Laranjeiras Velha Atacad…" at bounding box center [835, 114] width 1433 height 73
click at [581, 92] on select "[Selecione...] Atacado Vem - [GEOGRAPHIC_DATA] 30 Laranjeiras Velha Atacado Vem…" at bounding box center [1013, 97] width 1056 height 18
click at [486, 89] on select "[Selecione...] Atacado Vem - [GEOGRAPHIC_DATA] 30 Laranjeiras Velha Atacado Vem…" at bounding box center [1013, 97] width 1056 height 18
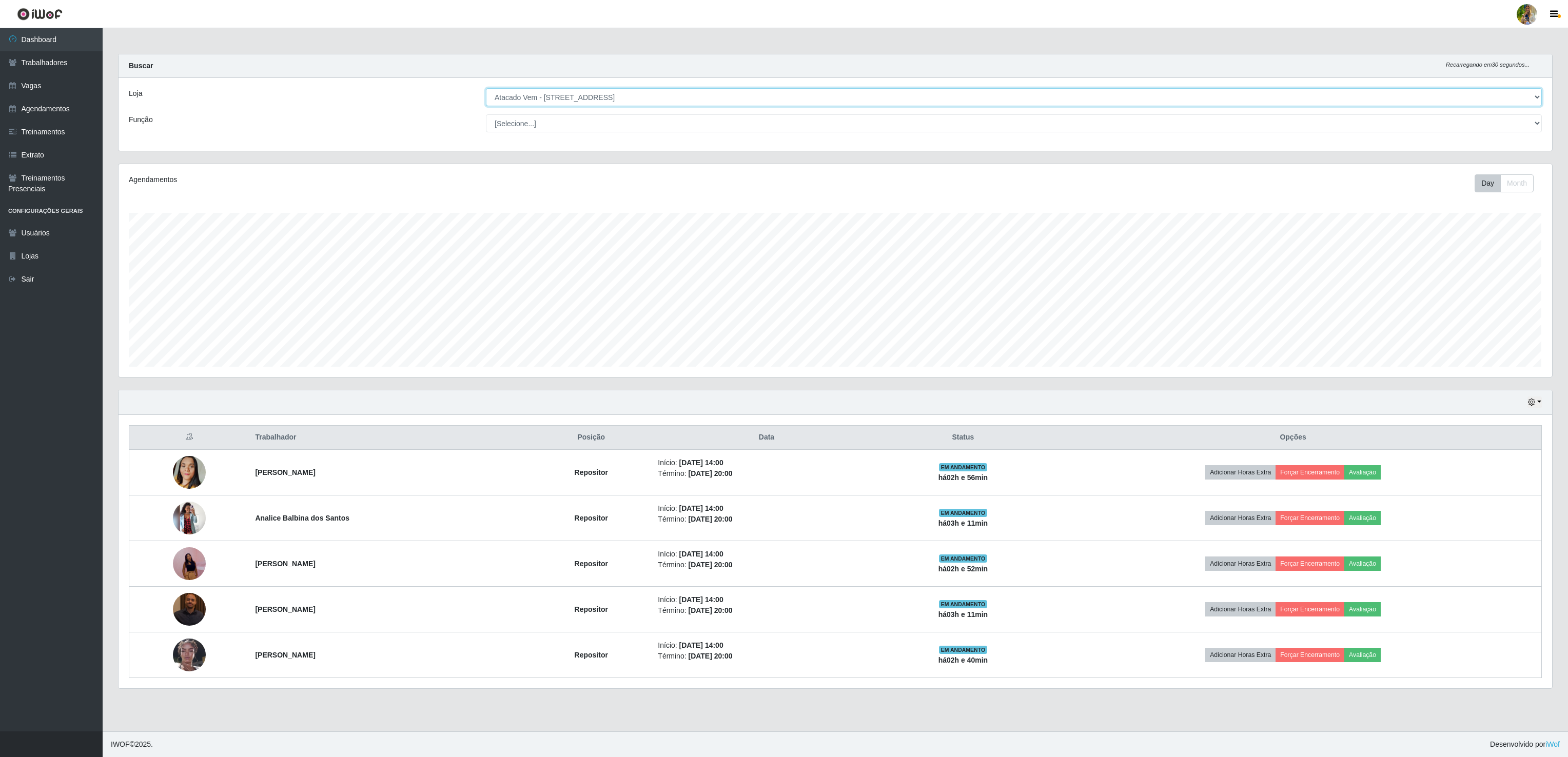
click at [600, 105] on select "[Selecione...] Atacado Vem - [GEOGRAPHIC_DATA] 30 Laranjeiras Velha Atacado Vem…" at bounding box center [1013, 97] width 1056 height 18
click at [486, 89] on select "[Selecione...] Atacado Vem - [GEOGRAPHIC_DATA] 30 Laranjeiras Velha Atacado Vem…" at bounding box center [1013, 97] width 1056 height 18
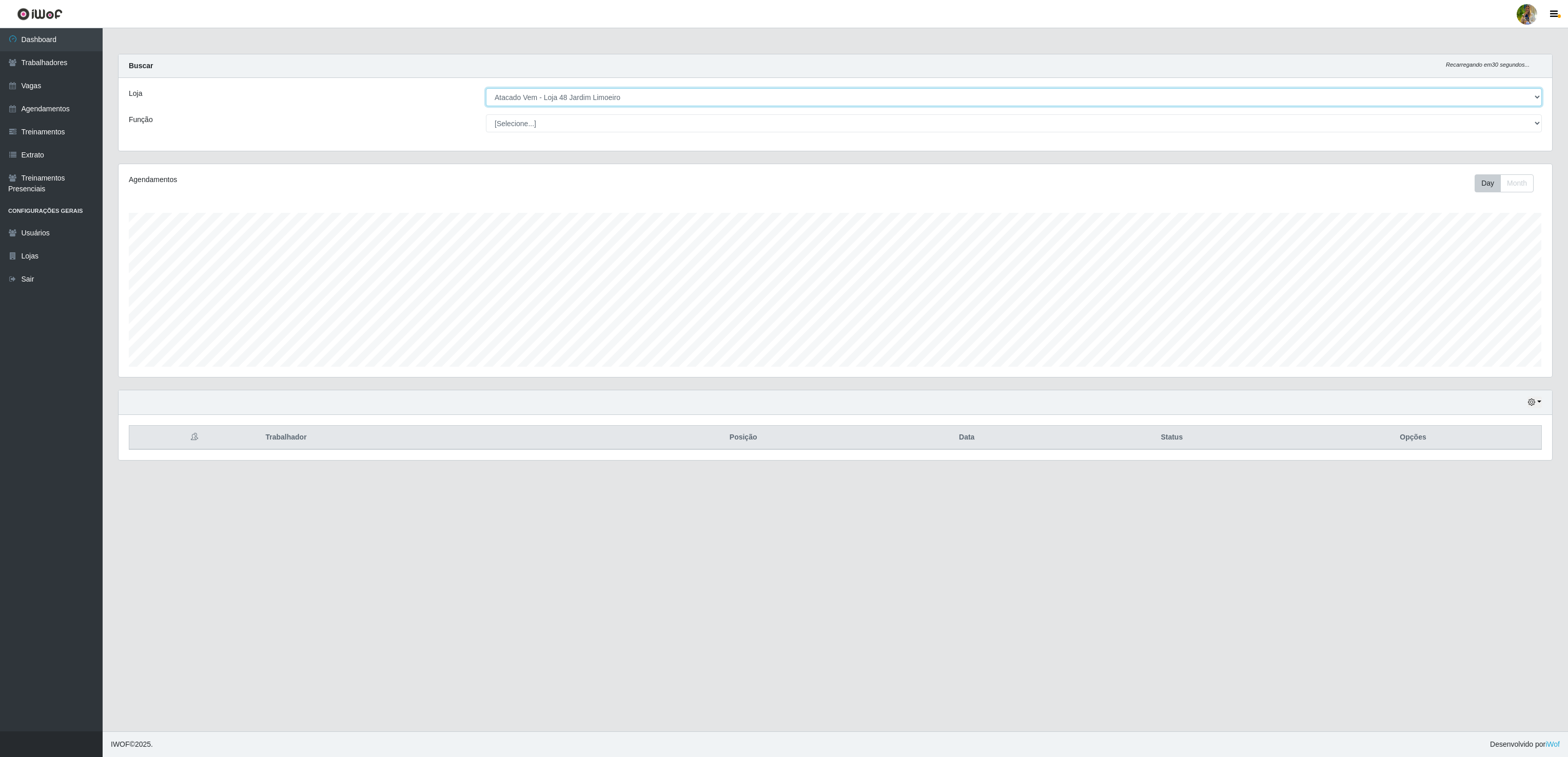
scroll to position [512951, 511590]
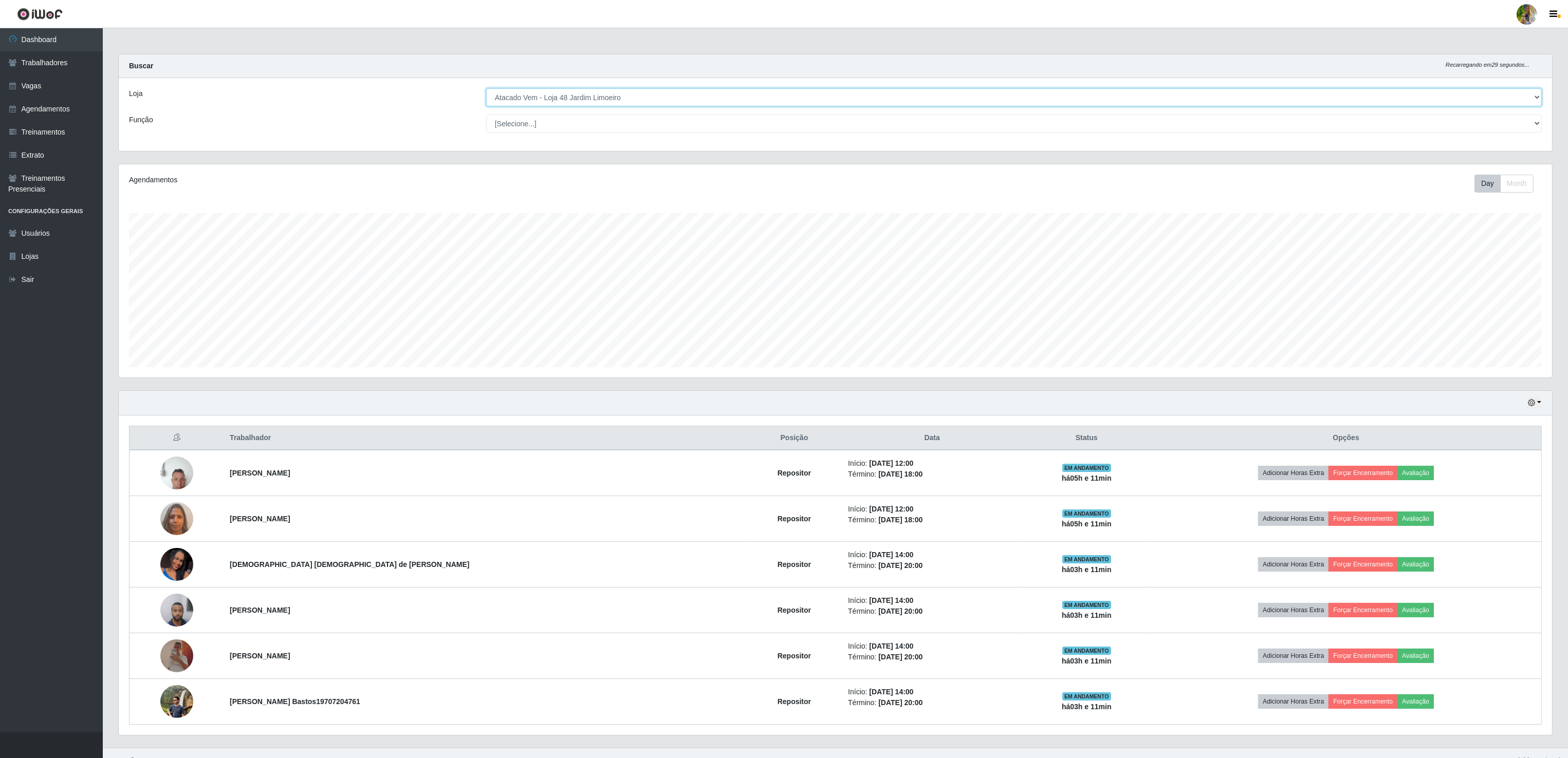
click at [576, 95] on select "[Selecione...] Atacado Vem - [GEOGRAPHIC_DATA] 30 Laranjeiras Velha Atacado Vem…" at bounding box center [1014, 97] width 1056 height 18
click at [486, 89] on select "[Selecione...] Atacado Vem - [GEOGRAPHIC_DATA] 30 Laranjeiras Velha Atacado Vem…" at bounding box center [1014, 97] width 1056 height 18
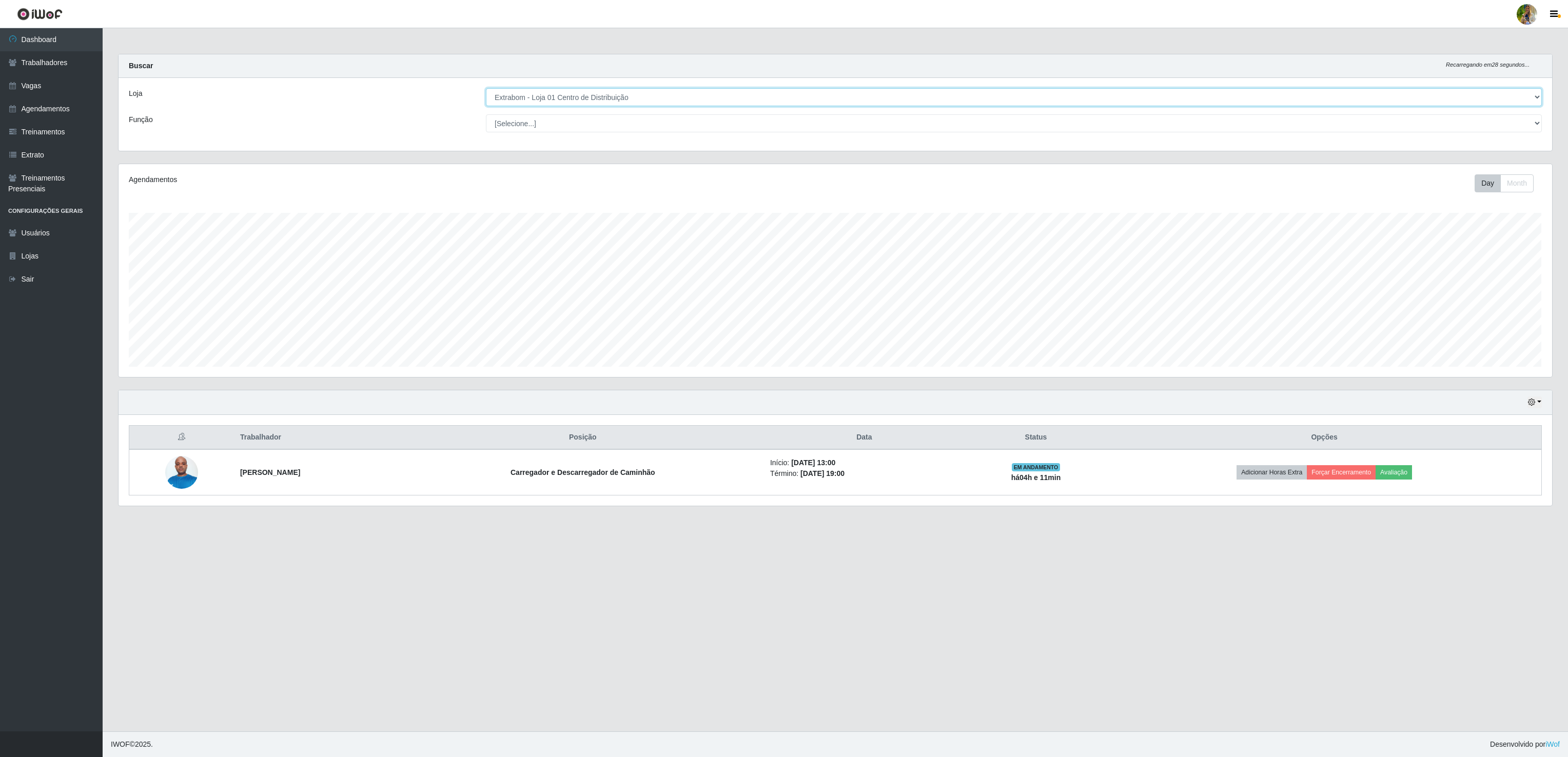
click at [600, 99] on select "[Selecione...] Atacado Vem - [GEOGRAPHIC_DATA] 30 Laranjeiras Velha Atacado Vem…" at bounding box center [1013, 97] width 1056 height 18
click at [486, 89] on select "[Selecione...] Atacado Vem - [GEOGRAPHIC_DATA] 30 Laranjeiras Velha Atacado Vem…" at bounding box center [1013, 97] width 1056 height 18
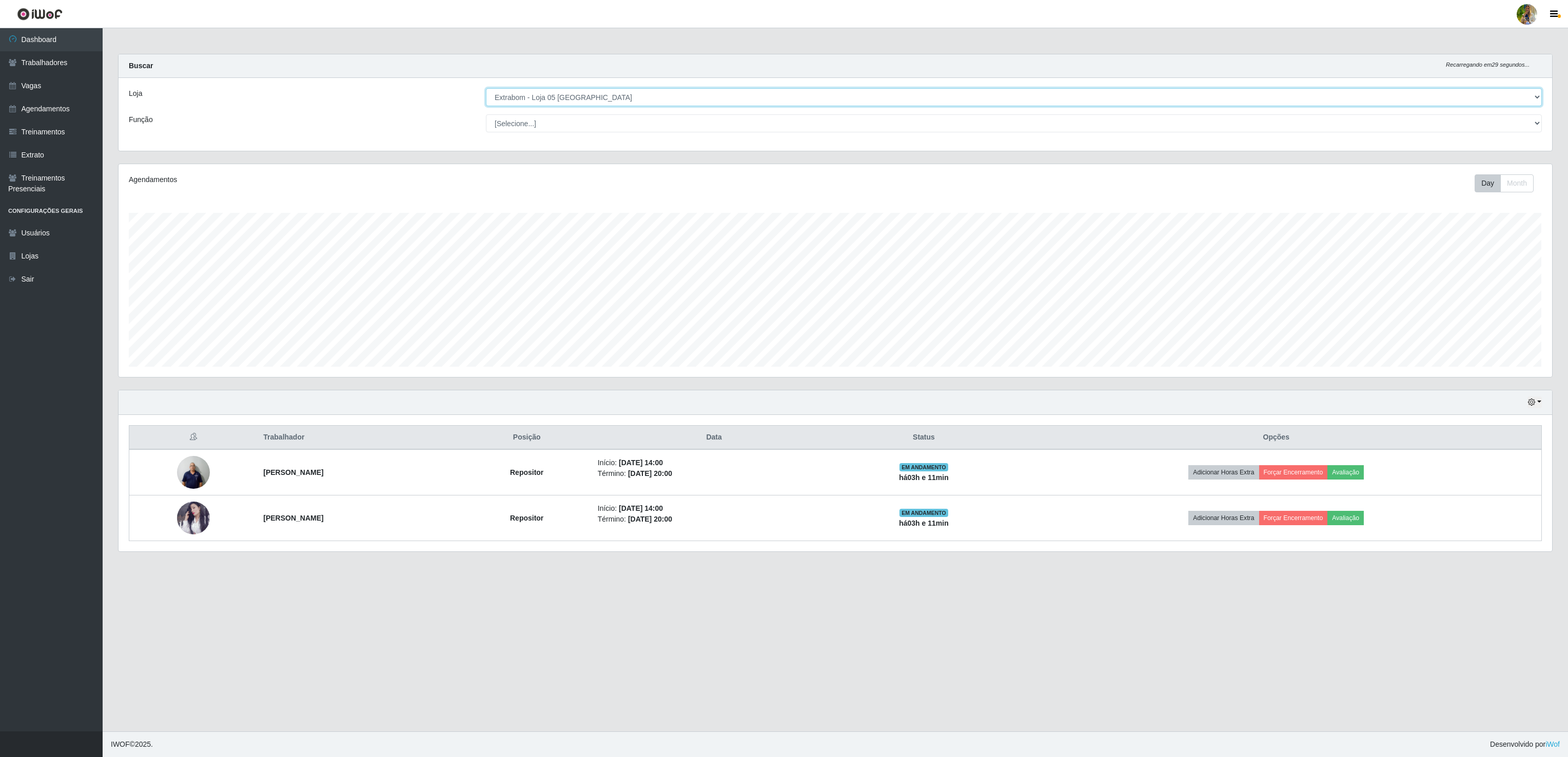
click at [586, 95] on select "[Selecione...] Atacado Vem - [GEOGRAPHIC_DATA] 30 Laranjeiras Velha Atacado Vem…" at bounding box center [1013, 97] width 1056 height 18
click at [486, 89] on select "[Selecione...] Atacado Vem - [GEOGRAPHIC_DATA] 30 Laranjeiras Velha Atacado Vem…" at bounding box center [1013, 97] width 1056 height 18
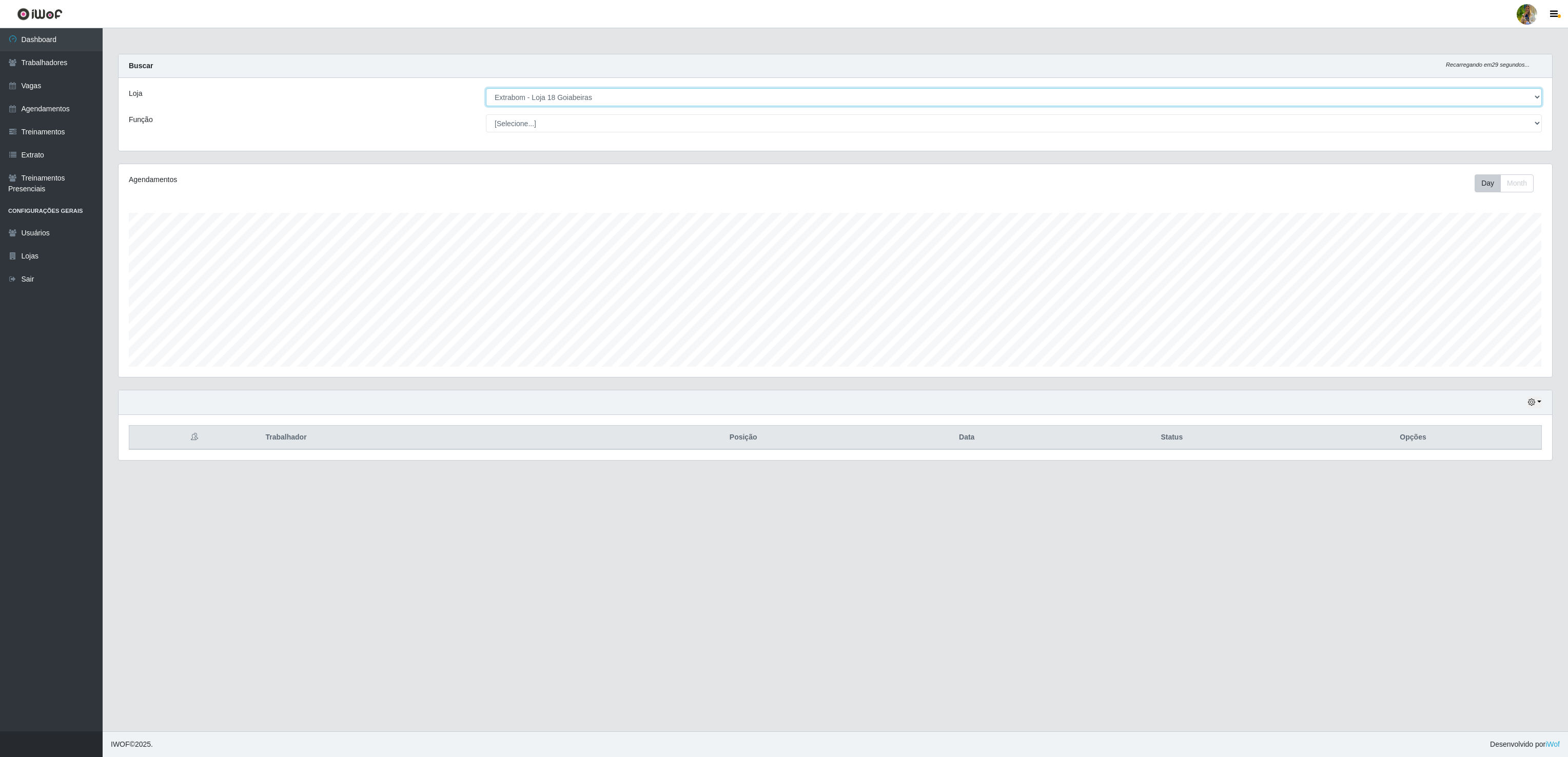
click at [628, 97] on select "[Selecione...] Atacado Vem - [GEOGRAPHIC_DATA] 30 Laranjeiras Velha Atacado Vem…" at bounding box center [1013, 97] width 1056 height 18
click at [486, 89] on select "[Selecione...] Atacado Vem - [GEOGRAPHIC_DATA] 30 Laranjeiras Velha Atacado Vem…" at bounding box center [1013, 97] width 1056 height 18
click at [606, 99] on select "[Selecione...] Atacado Vem - [GEOGRAPHIC_DATA] 30 Laranjeiras Velha Atacado Vem…" at bounding box center [1013, 97] width 1056 height 18
click at [486, 89] on select "[Selecione...] Atacado Vem - [GEOGRAPHIC_DATA] 30 Laranjeiras Velha Atacado Vem…" at bounding box center [1013, 97] width 1056 height 18
click at [581, 104] on select "[Selecione...] Atacado Vem - [GEOGRAPHIC_DATA] 30 Laranjeiras Velha Atacado Vem…" at bounding box center [1013, 97] width 1056 height 18
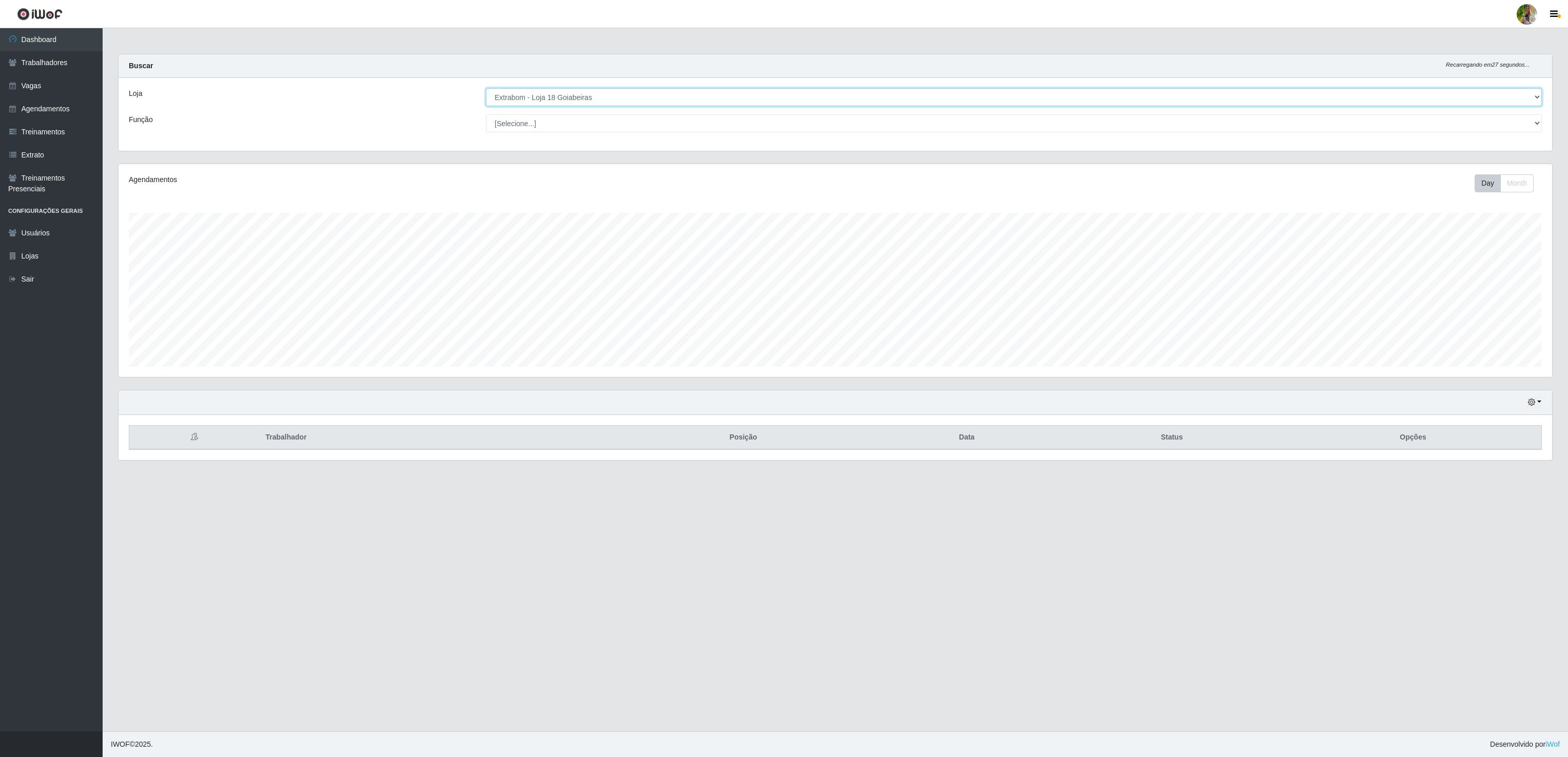
click at [486, 89] on select "[Selecione...] Atacado Vem - [GEOGRAPHIC_DATA] 30 Laranjeiras Velha Atacado Vem…" at bounding box center [1013, 97] width 1056 height 18
drag, startPoint x: 568, startPoint y: 100, endPoint x: 568, endPoint y: 109, distance: 9.0
click at [568, 101] on select "[Selecione...] Atacado Vem - [GEOGRAPHIC_DATA] 30 Laranjeiras Velha Atacado Vem…" at bounding box center [1013, 97] width 1056 height 18
click at [486, 89] on select "[Selecione...] Atacado Vem - [GEOGRAPHIC_DATA] 30 Laranjeiras Velha Atacado Vem…" at bounding box center [1013, 97] width 1056 height 18
click at [567, 97] on select "[Selecione...] Atacado Vem - [GEOGRAPHIC_DATA] 30 Laranjeiras Velha Atacado Vem…" at bounding box center [1013, 97] width 1056 height 18
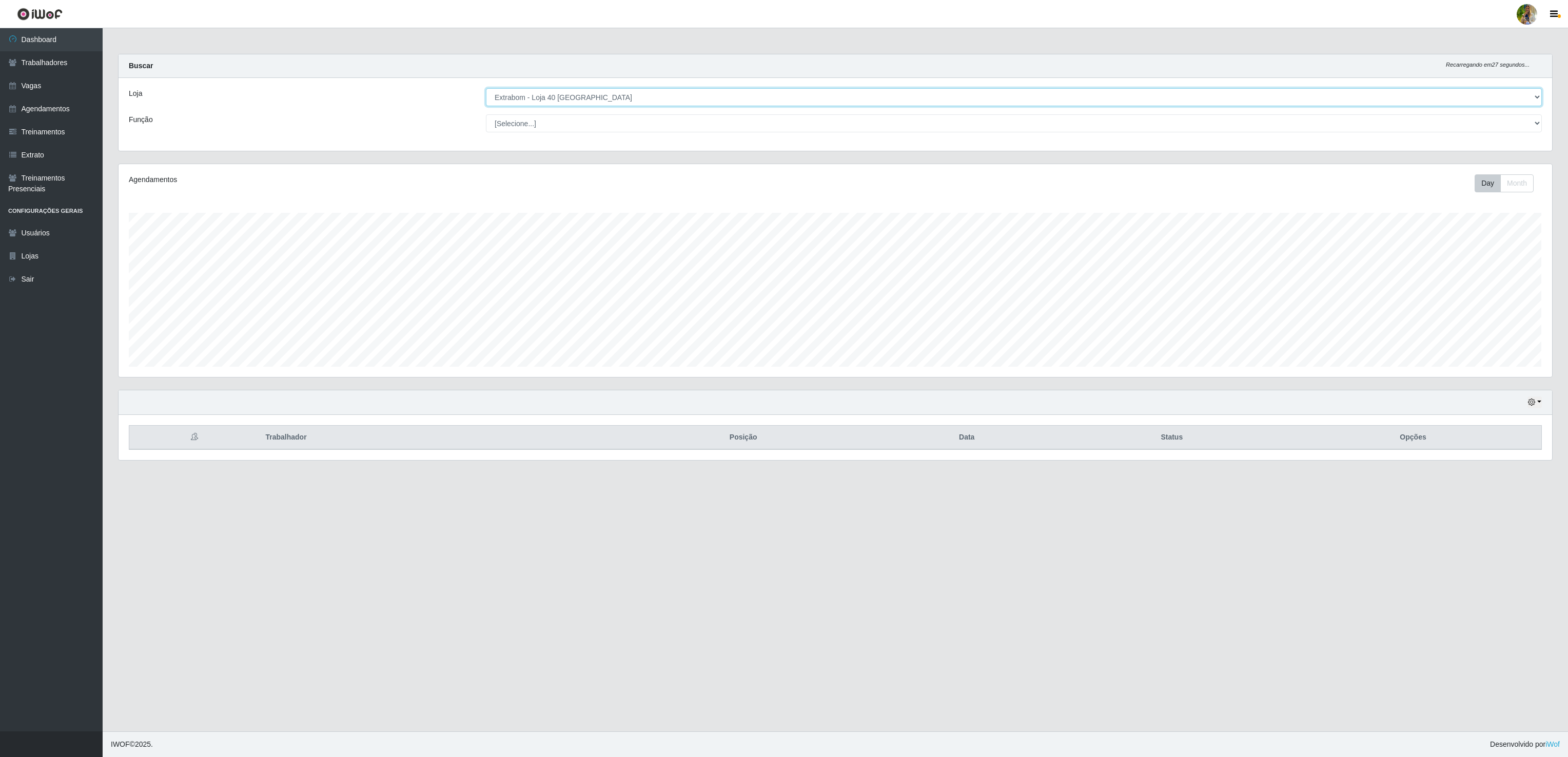
click at [486, 89] on select "[Selecione...] Atacado Vem - [GEOGRAPHIC_DATA] 30 Laranjeiras Velha Atacado Vem…" at bounding box center [1013, 97] width 1056 height 18
click at [567, 92] on select "[Selecione...] Atacado Vem - [GEOGRAPHIC_DATA] 30 Laranjeiras Velha Atacado Vem…" at bounding box center [1013, 97] width 1056 height 18
click at [486, 89] on select "[Selecione...] Atacado Vem - [GEOGRAPHIC_DATA] 30 Laranjeiras Velha Atacado Vem…" at bounding box center [1013, 97] width 1056 height 18
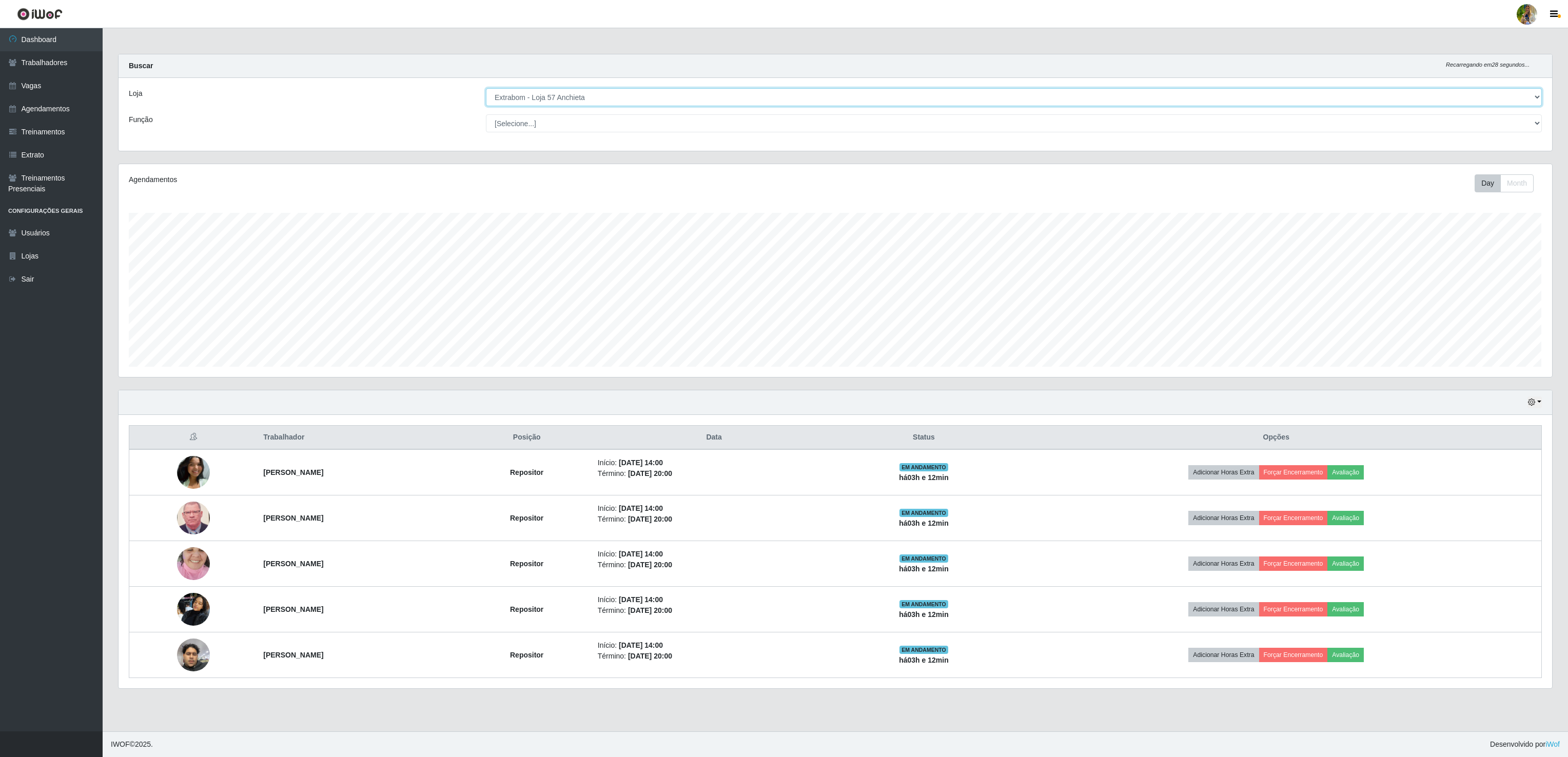
click at [587, 99] on select "[Selecione...] Atacado Vem - [GEOGRAPHIC_DATA] 30 Laranjeiras Velha Atacado Vem…" at bounding box center [1013, 97] width 1056 height 18
click at [486, 89] on select "[Selecione...] Atacado Vem - [GEOGRAPHIC_DATA] 30 Laranjeiras Velha Atacado Vem…" at bounding box center [1013, 97] width 1056 height 18
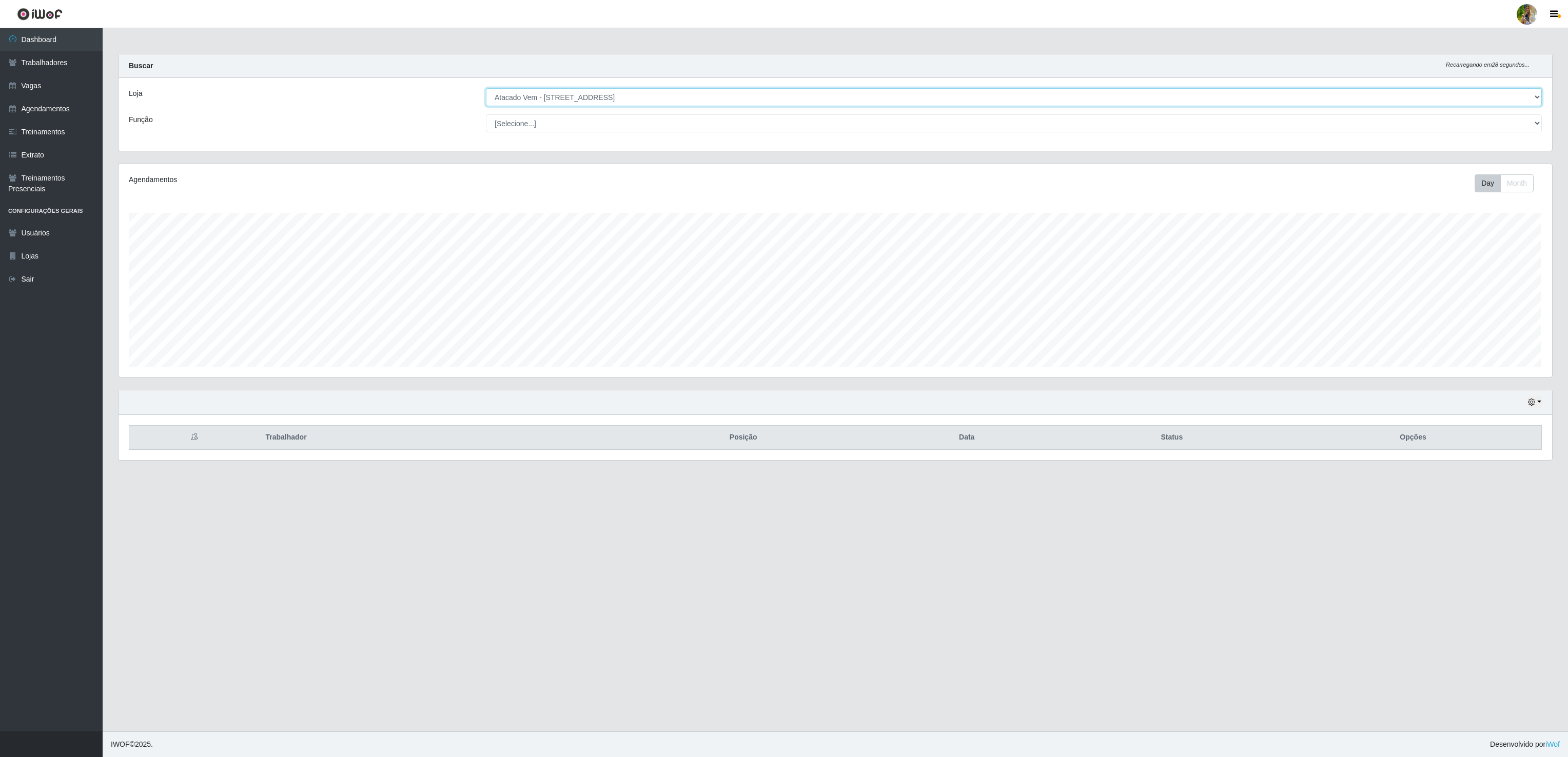
click at [553, 94] on select "[Selecione...] Atacado Vem - [GEOGRAPHIC_DATA] 30 Laranjeiras Velha Atacado Vem…" at bounding box center [1013, 97] width 1056 height 18
click at [486, 89] on select "[Selecione...] Atacado Vem - [GEOGRAPHIC_DATA] 30 Laranjeiras Velha Atacado Vem…" at bounding box center [1013, 97] width 1056 height 18
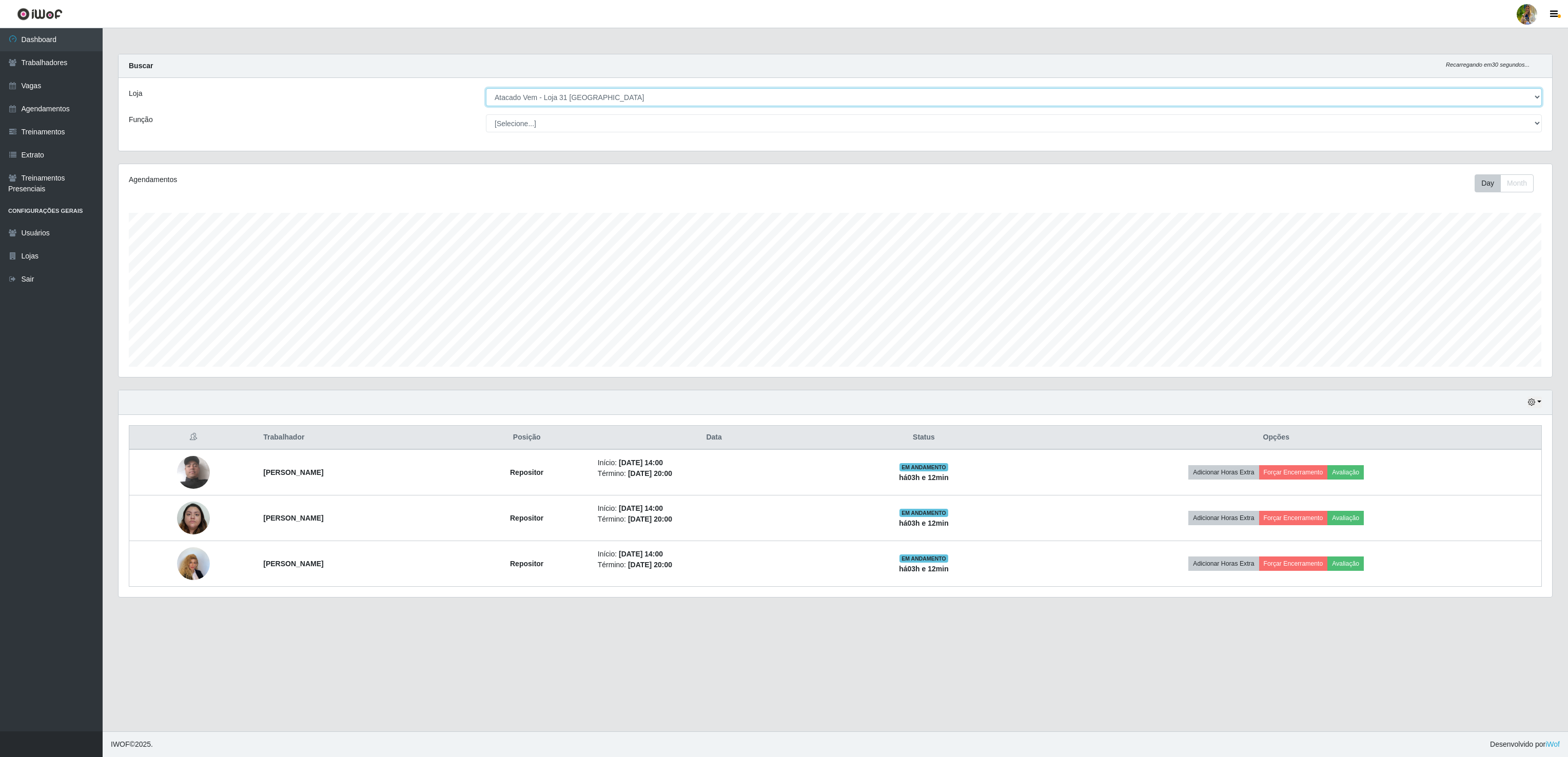
click at [578, 97] on select "[Selecione...] Atacado Vem - [GEOGRAPHIC_DATA] 30 Laranjeiras Velha Atacado Vem…" at bounding box center [1013, 97] width 1056 height 18
click at [486, 89] on select "[Selecione...] Atacado Vem - [GEOGRAPHIC_DATA] 30 Laranjeiras Velha Atacado Vem…" at bounding box center [1013, 97] width 1056 height 18
click at [607, 99] on select "[Selecione...] Atacado Vem - [GEOGRAPHIC_DATA] 30 Laranjeiras Velha Atacado Vem…" at bounding box center [1013, 97] width 1056 height 18
click at [486, 89] on select "[Selecione...] Atacado Vem - [GEOGRAPHIC_DATA] 30 Laranjeiras Velha Atacado Vem…" at bounding box center [1013, 97] width 1056 height 18
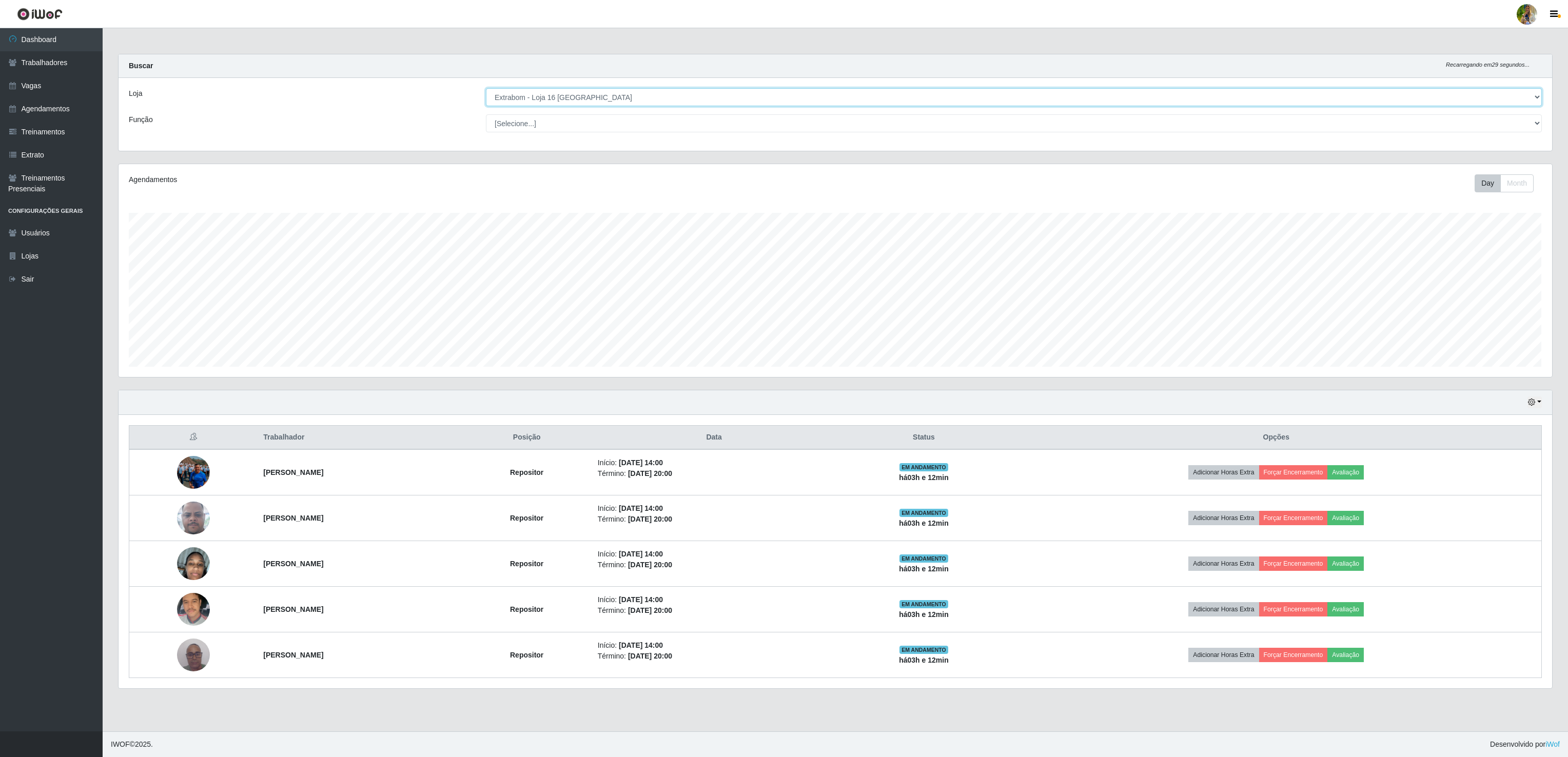
click at [581, 103] on select "[Selecione...] Atacado Vem - [GEOGRAPHIC_DATA] 30 Laranjeiras Velha Atacado Vem…" at bounding box center [1013, 97] width 1056 height 18
click at [486, 89] on select "[Selecione...] Atacado Vem - [GEOGRAPHIC_DATA] 30 Laranjeiras Velha Atacado Vem…" at bounding box center [1013, 97] width 1056 height 18
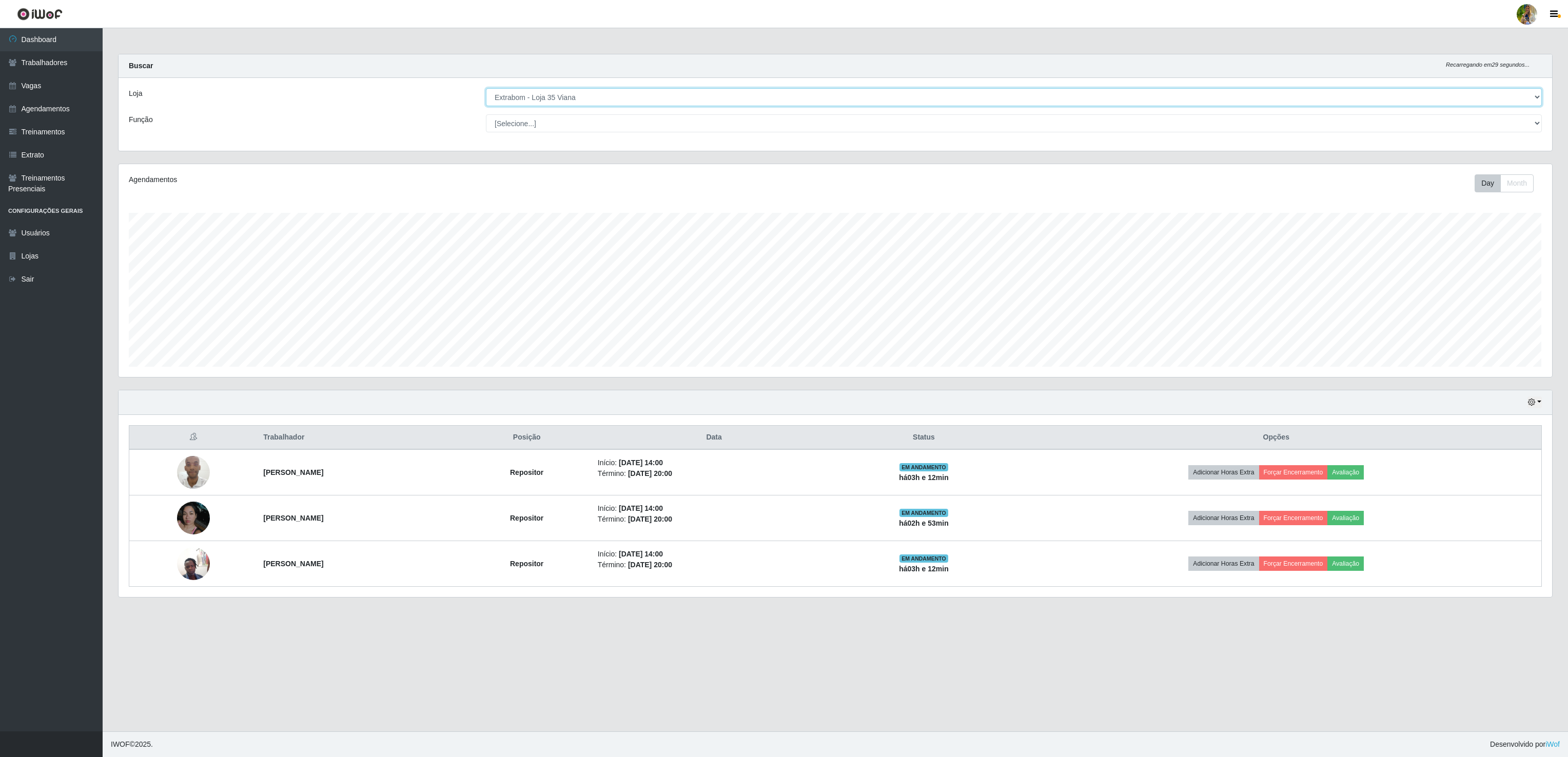
click at [583, 104] on select "[Selecione...] Atacado Vem - [GEOGRAPHIC_DATA] 30 Laranjeiras Velha Atacado Vem…" at bounding box center [1013, 97] width 1056 height 18
click at [486, 89] on select "[Selecione...] Atacado Vem - [GEOGRAPHIC_DATA] 30 Laranjeiras Velha Atacado Vem…" at bounding box center [1013, 97] width 1056 height 18
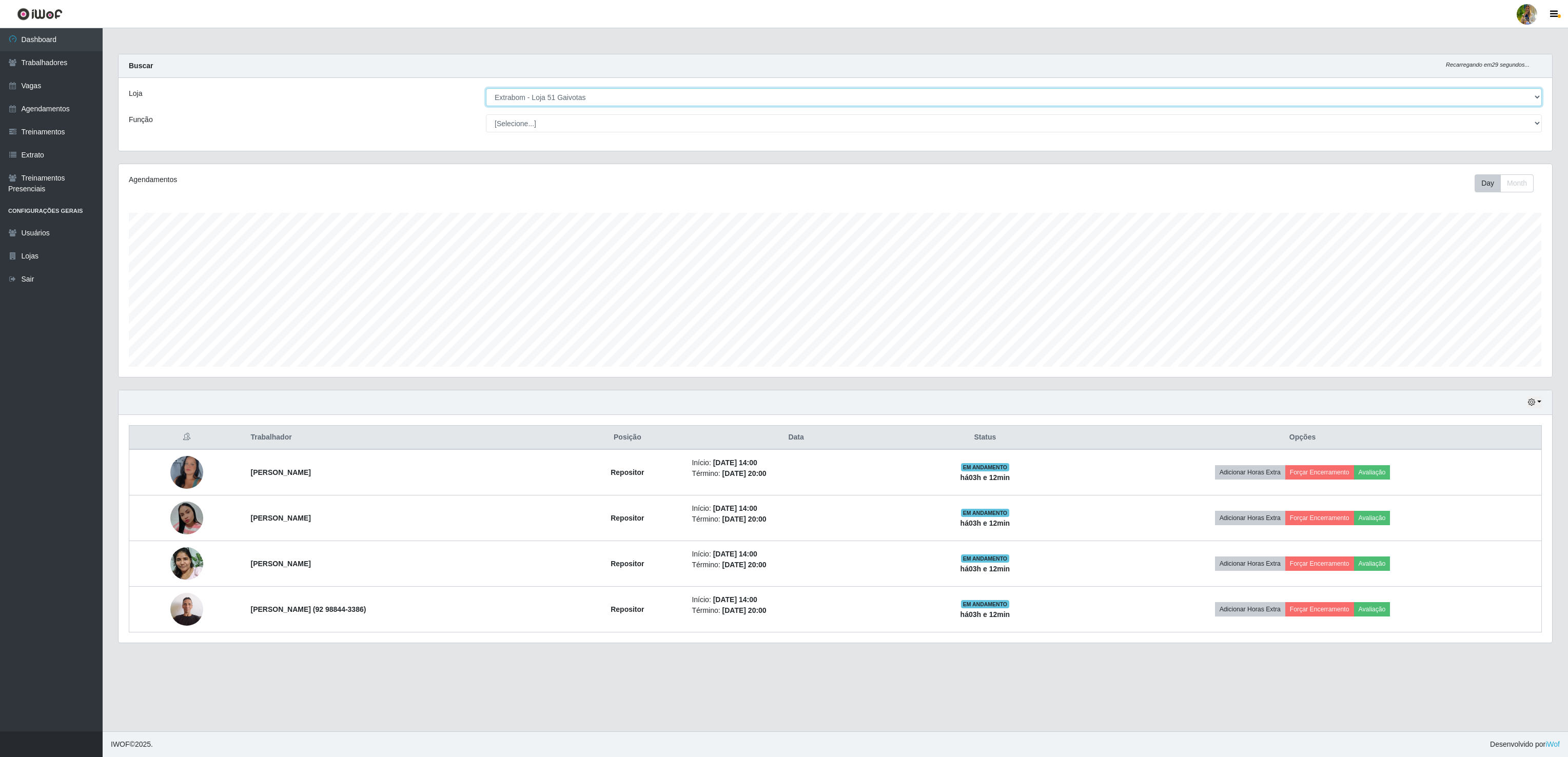
click at [536, 101] on select "[Selecione...] Atacado Vem - [GEOGRAPHIC_DATA] 30 Laranjeiras Velha Atacado Vem…" at bounding box center [1013, 97] width 1056 height 18
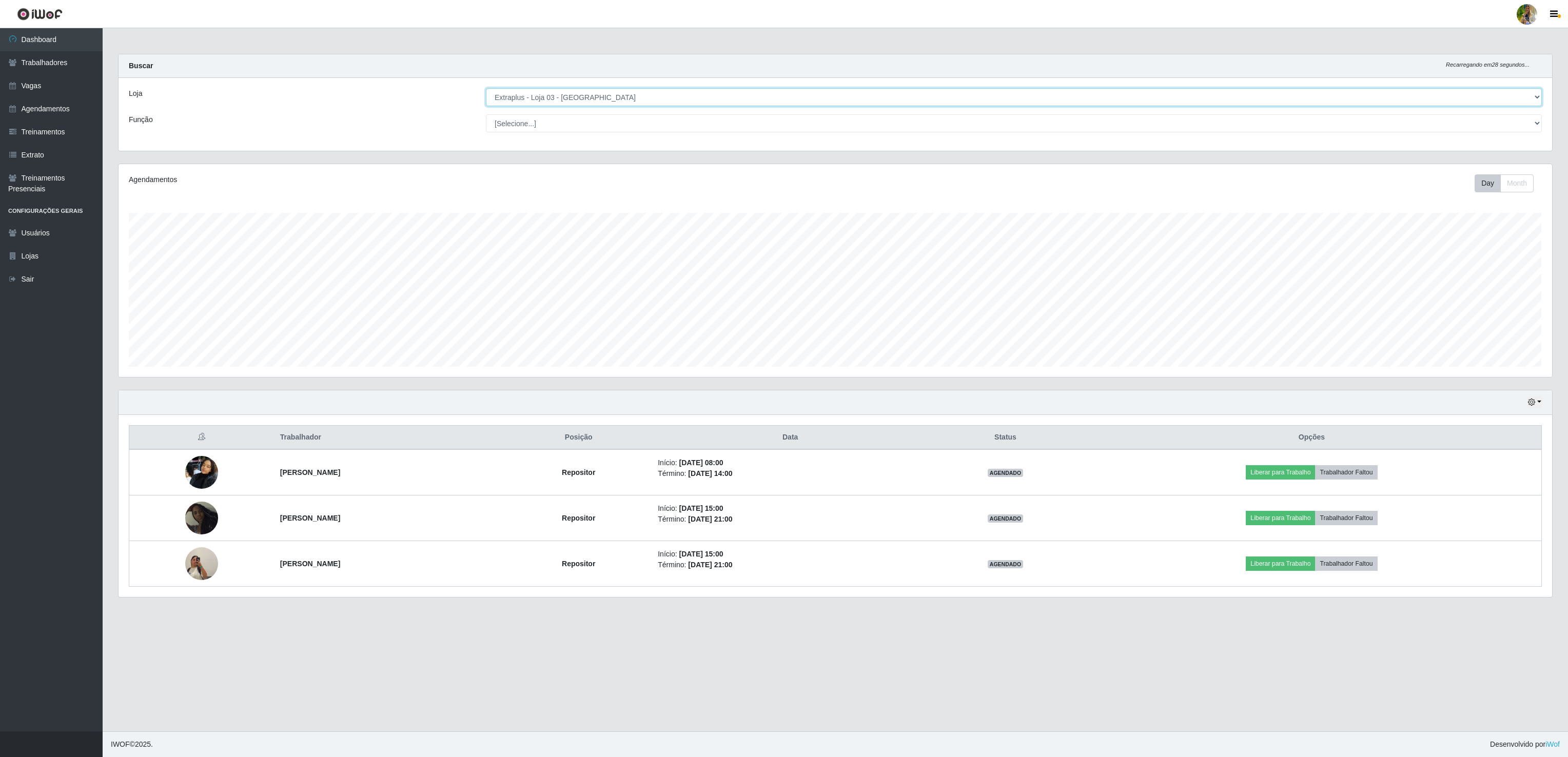
click at [486, 89] on select "[Selecione...] Atacado Vem - [GEOGRAPHIC_DATA] 30 Laranjeiras Velha Atacado Vem…" at bounding box center [1013, 97] width 1056 height 18
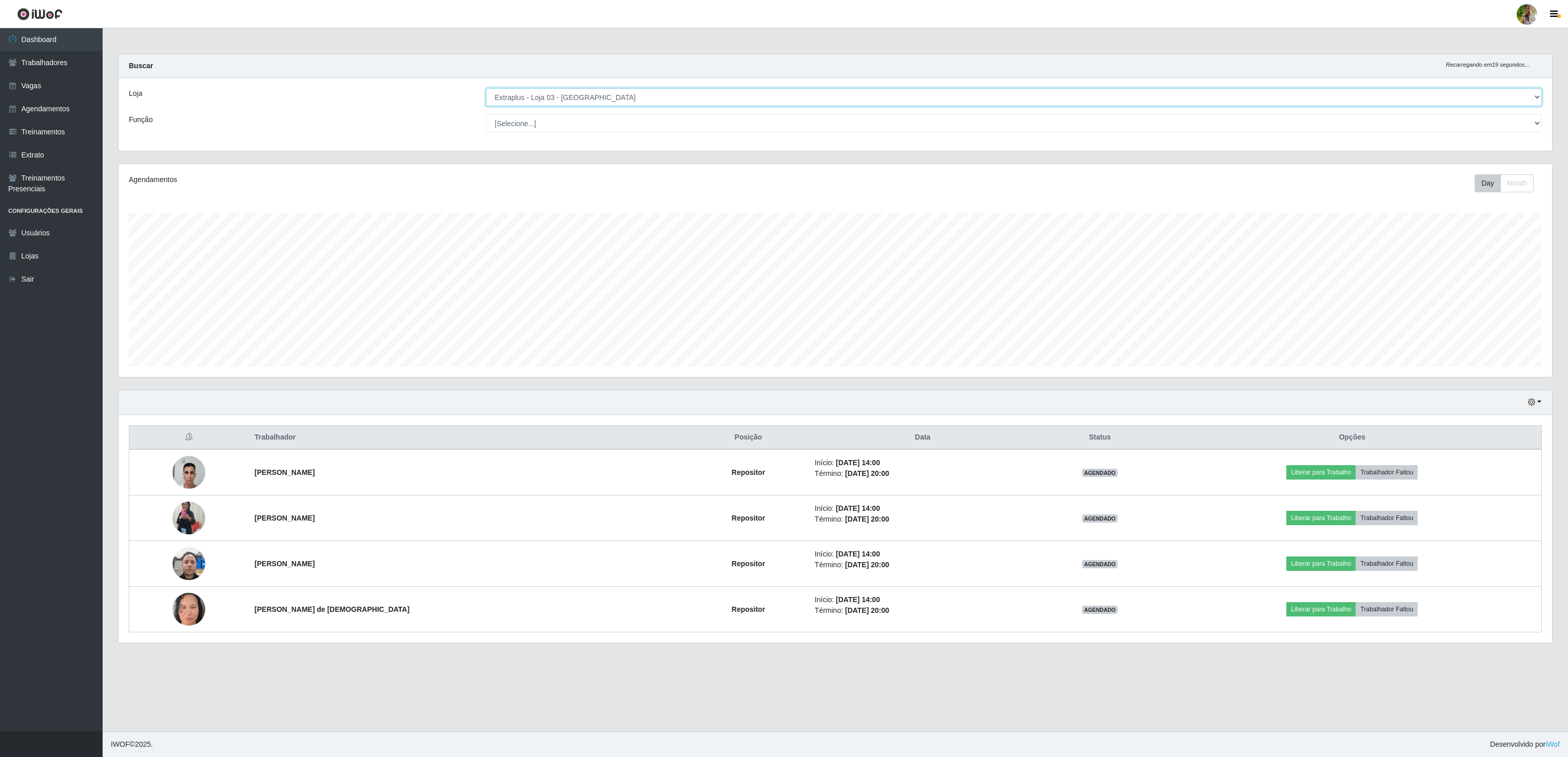
click at [574, 91] on select "[Selecione...] Atacado Vem - [GEOGRAPHIC_DATA] 30 Laranjeiras Velha Atacado Vem…" at bounding box center [1013, 97] width 1056 height 18
select select "451"
click at [486, 89] on select "[Selecione...] Atacado Vem - [GEOGRAPHIC_DATA] 30 Laranjeiras Velha Atacado Vem…" at bounding box center [1013, 97] width 1056 height 18
